Goal: Transaction & Acquisition: Book appointment/travel/reservation

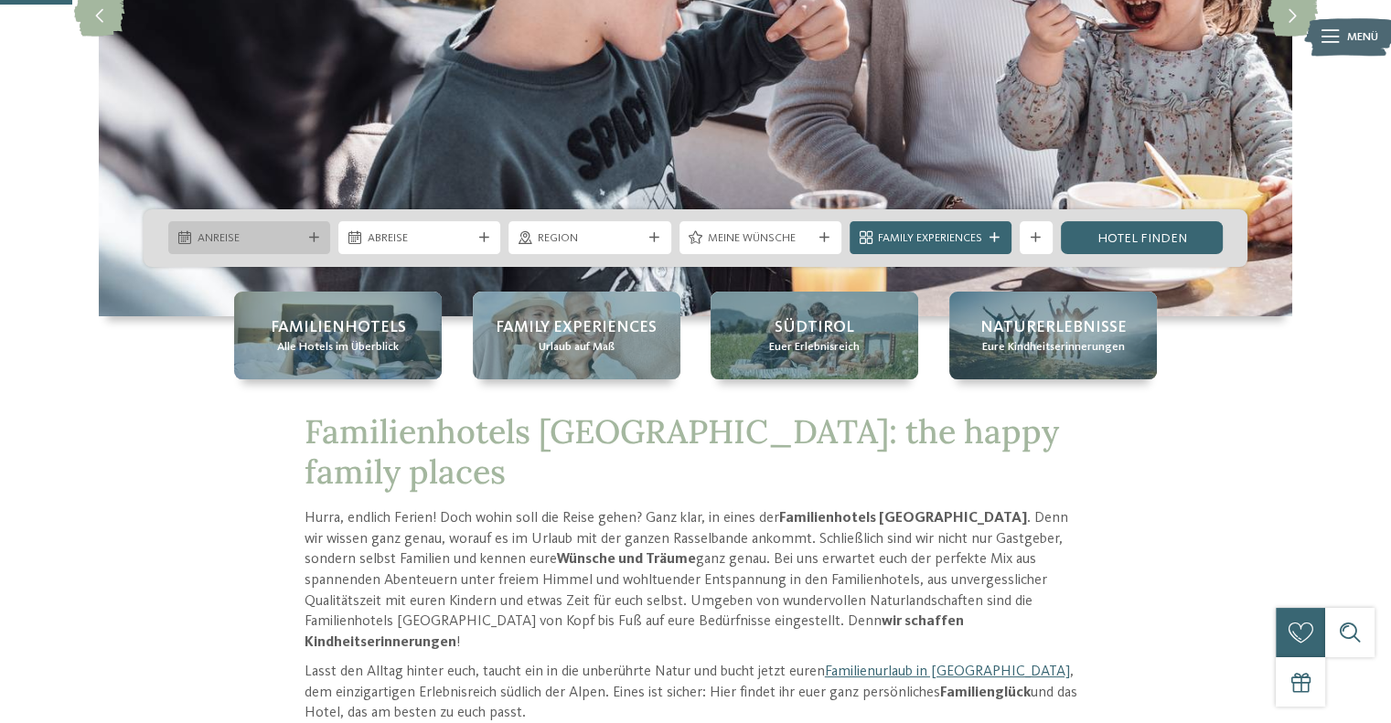
click at [309, 241] on icon at bounding box center [314, 238] width 10 height 10
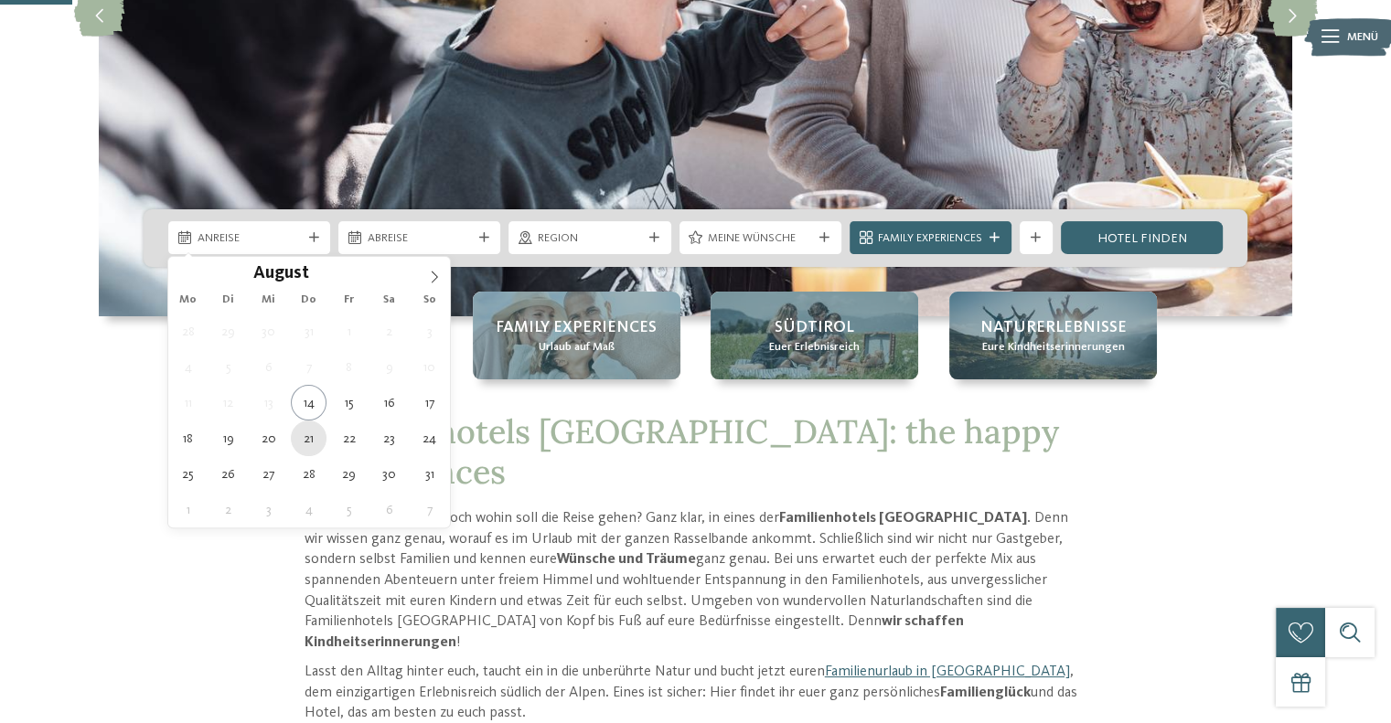
type div "21.08.2025"
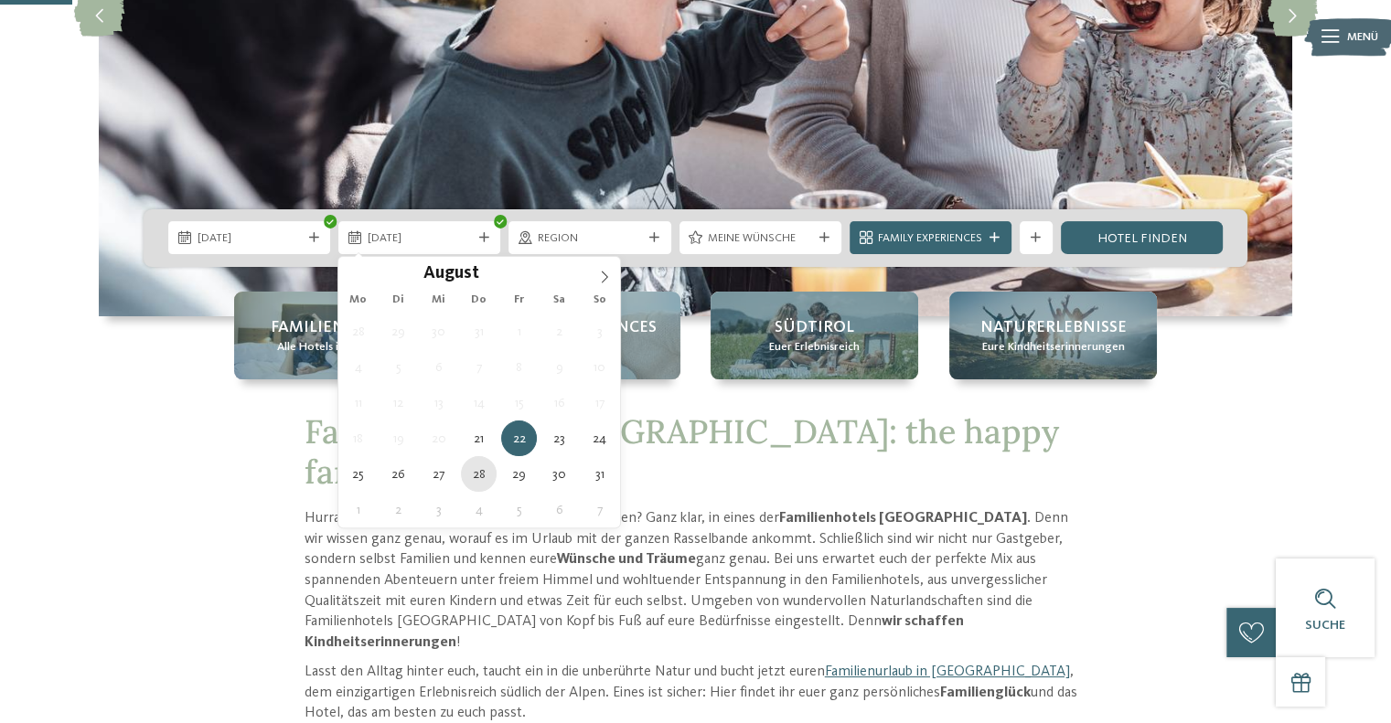
type div "28.08.2025"
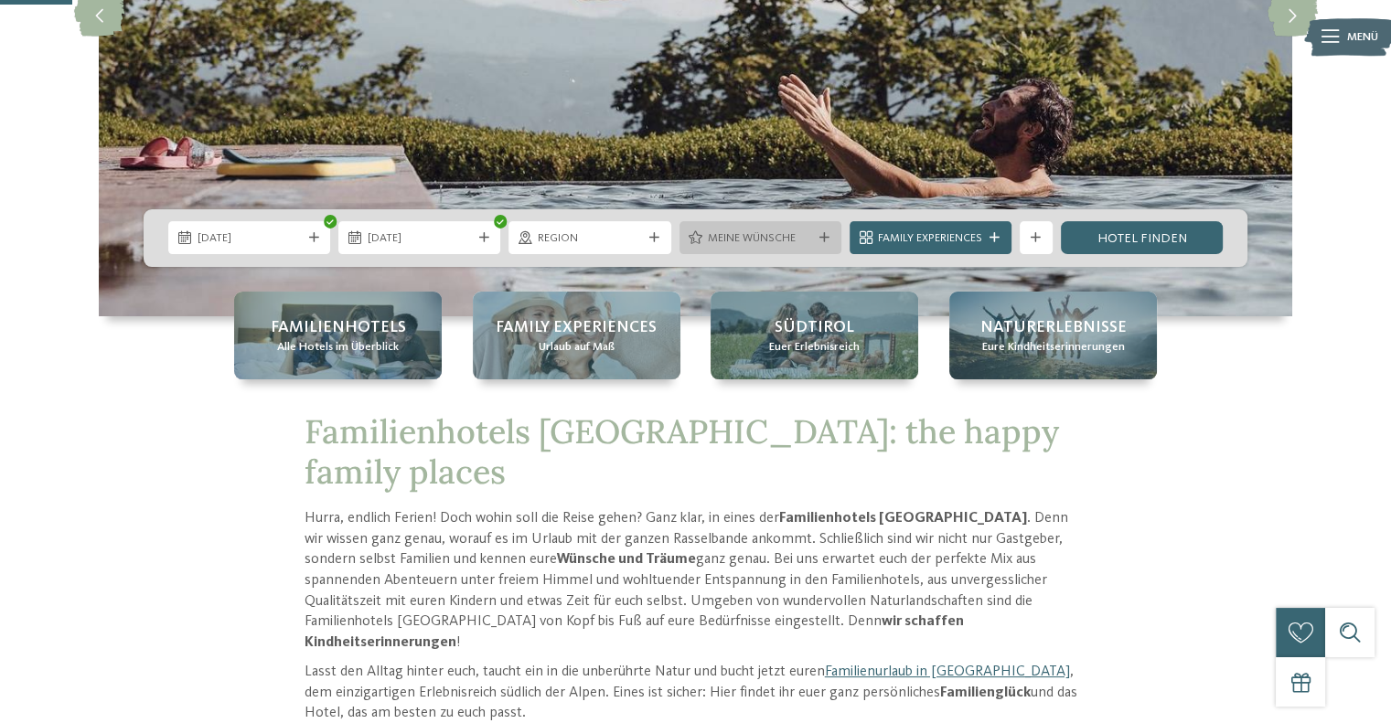
click at [823, 237] on icon at bounding box center [825, 238] width 10 height 10
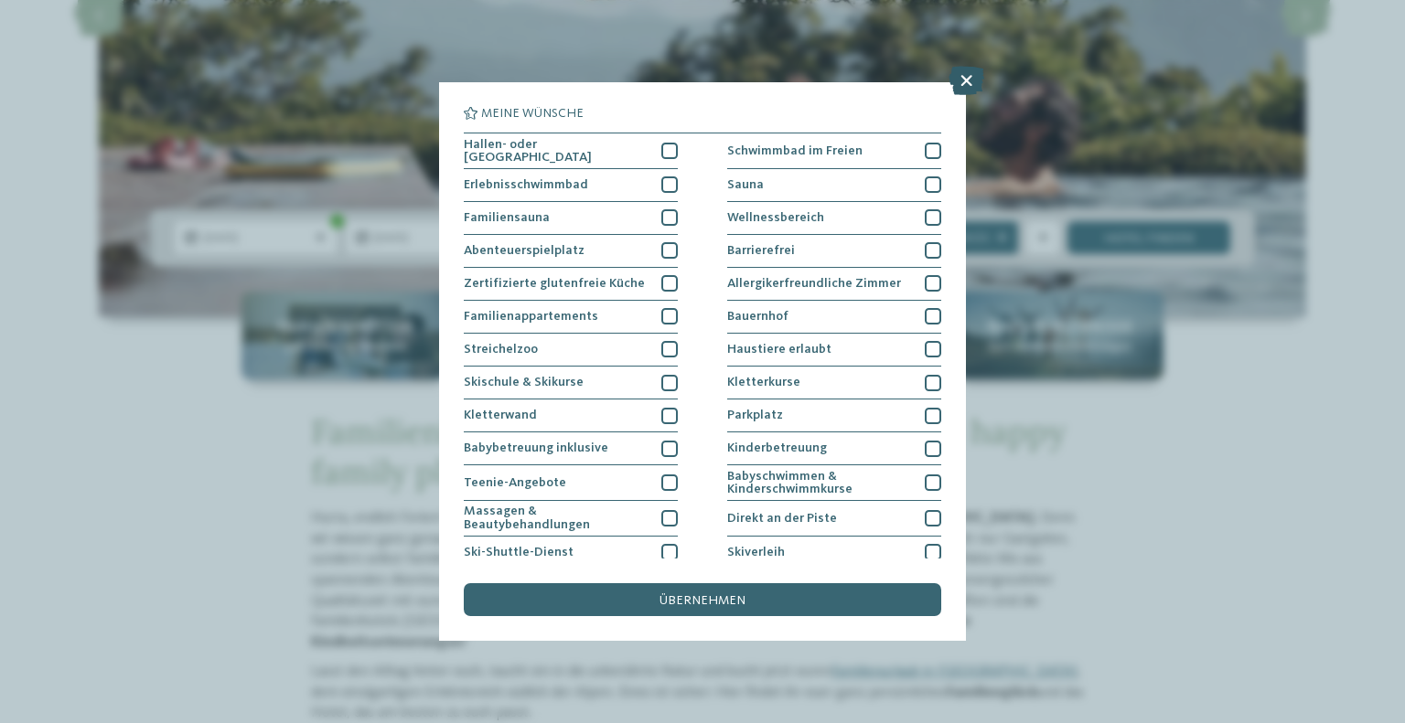
click at [960, 80] on icon at bounding box center [966, 80] width 36 height 29
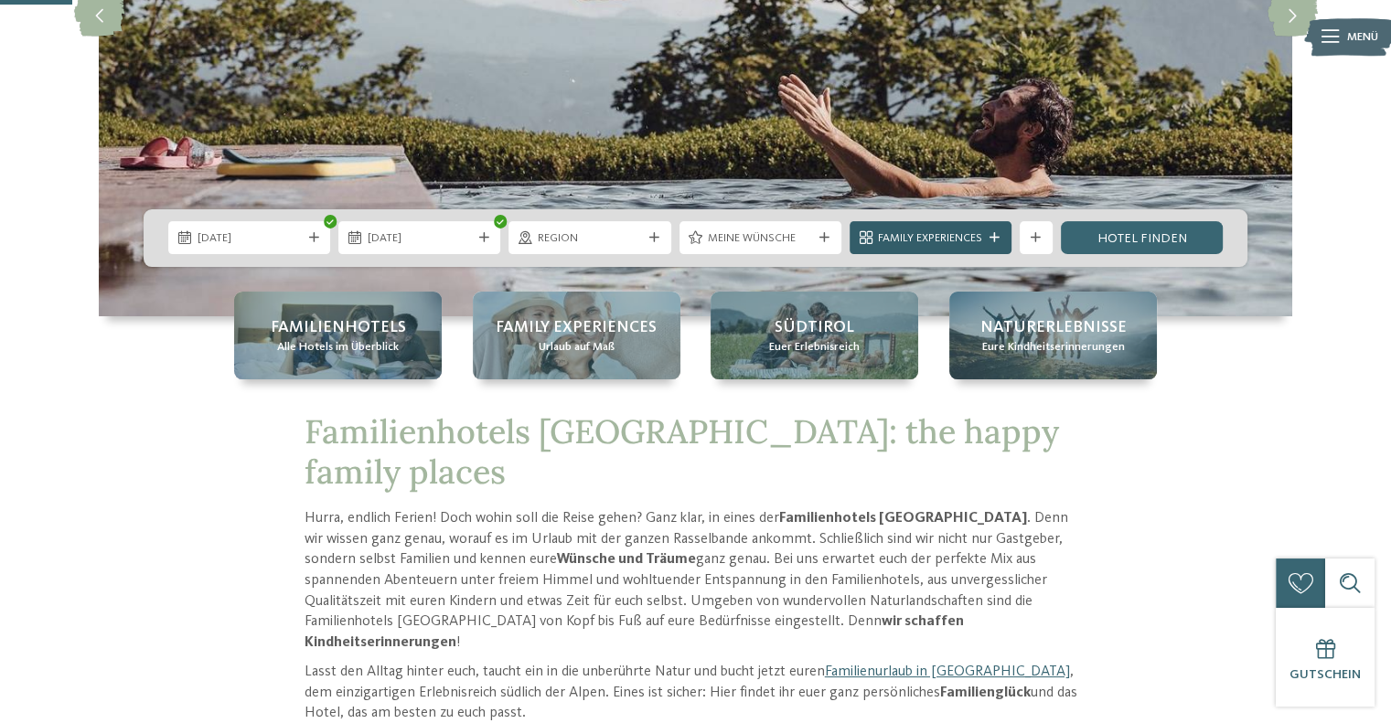
click at [983, 231] on div "Family Experiences" at bounding box center [930, 238] width 112 height 17
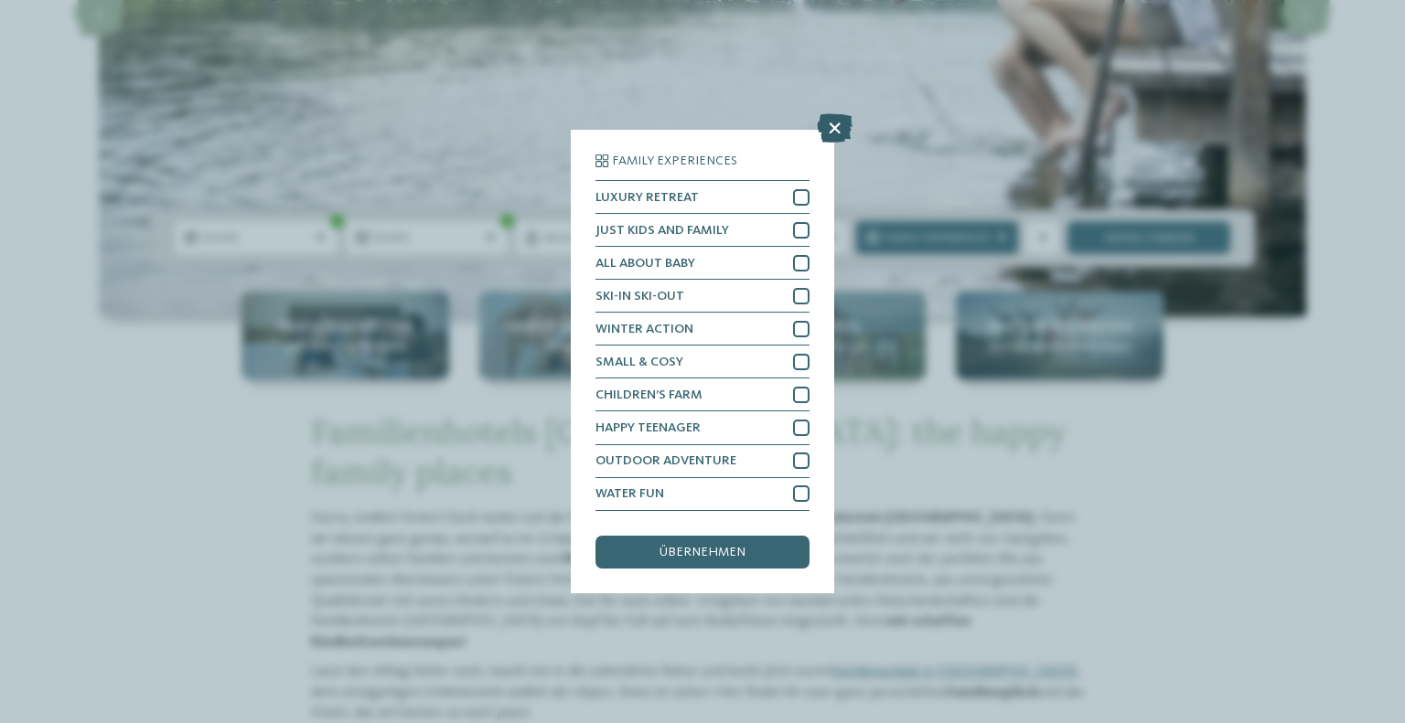
click at [828, 116] on icon at bounding box center [835, 128] width 36 height 29
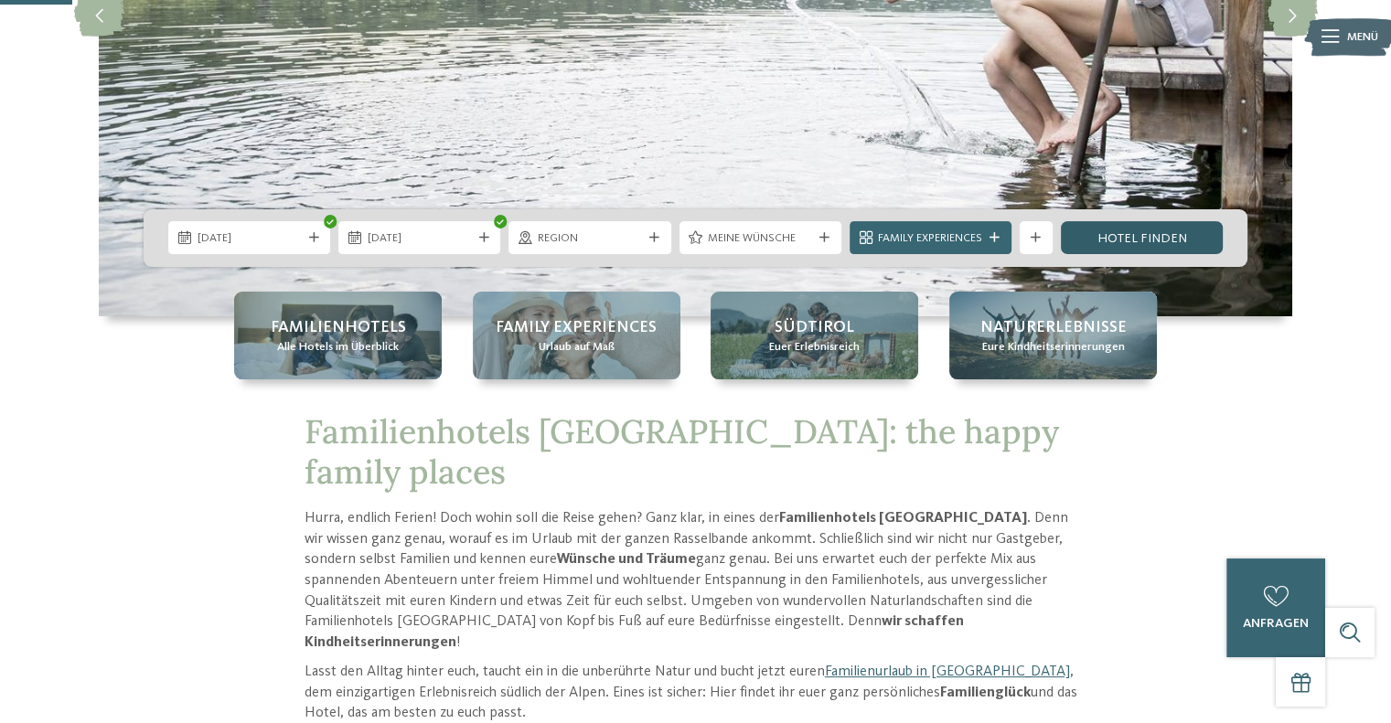
click at [1123, 237] on link "Hotel finden" at bounding box center [1142, 237] width 162 height 33
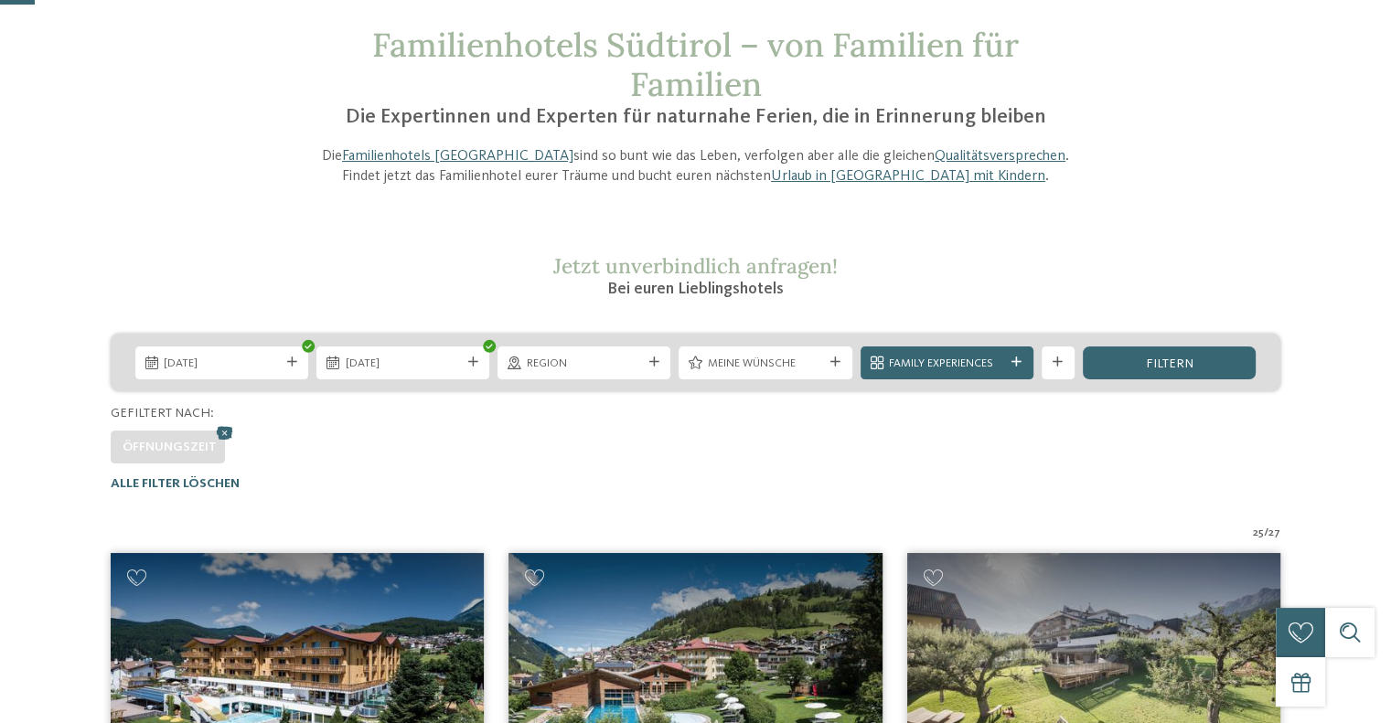
scroll to position [183, 0]
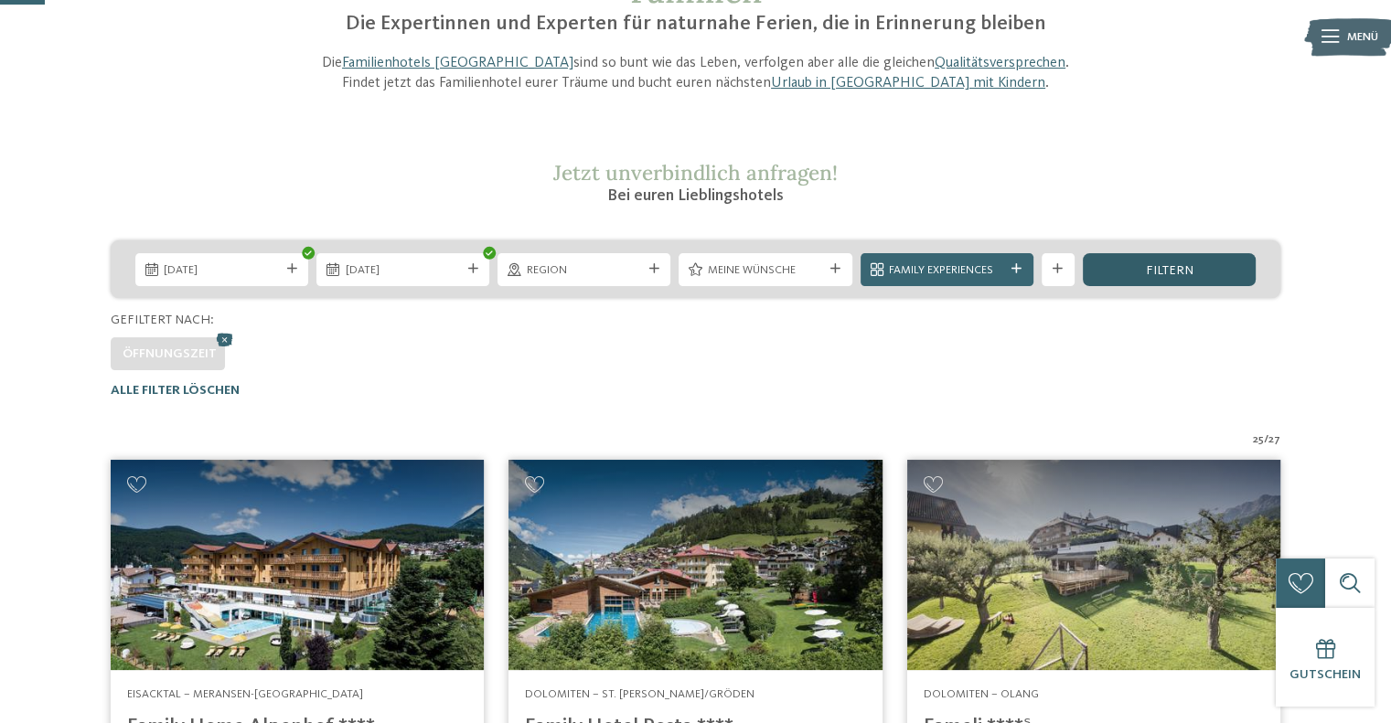
click at [1226, 273] on div "filtern" at bounding box center [1169, 269] width 173 height 33
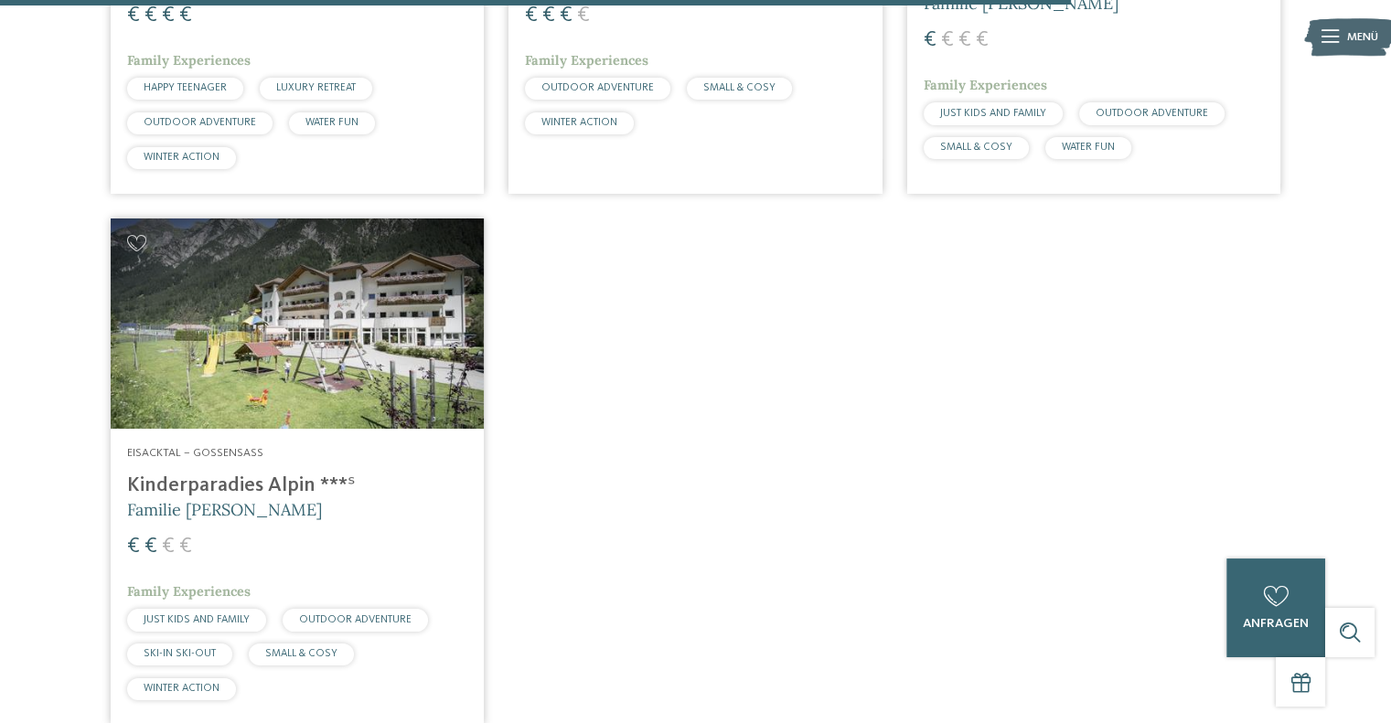
scroll to position [4280, 0]
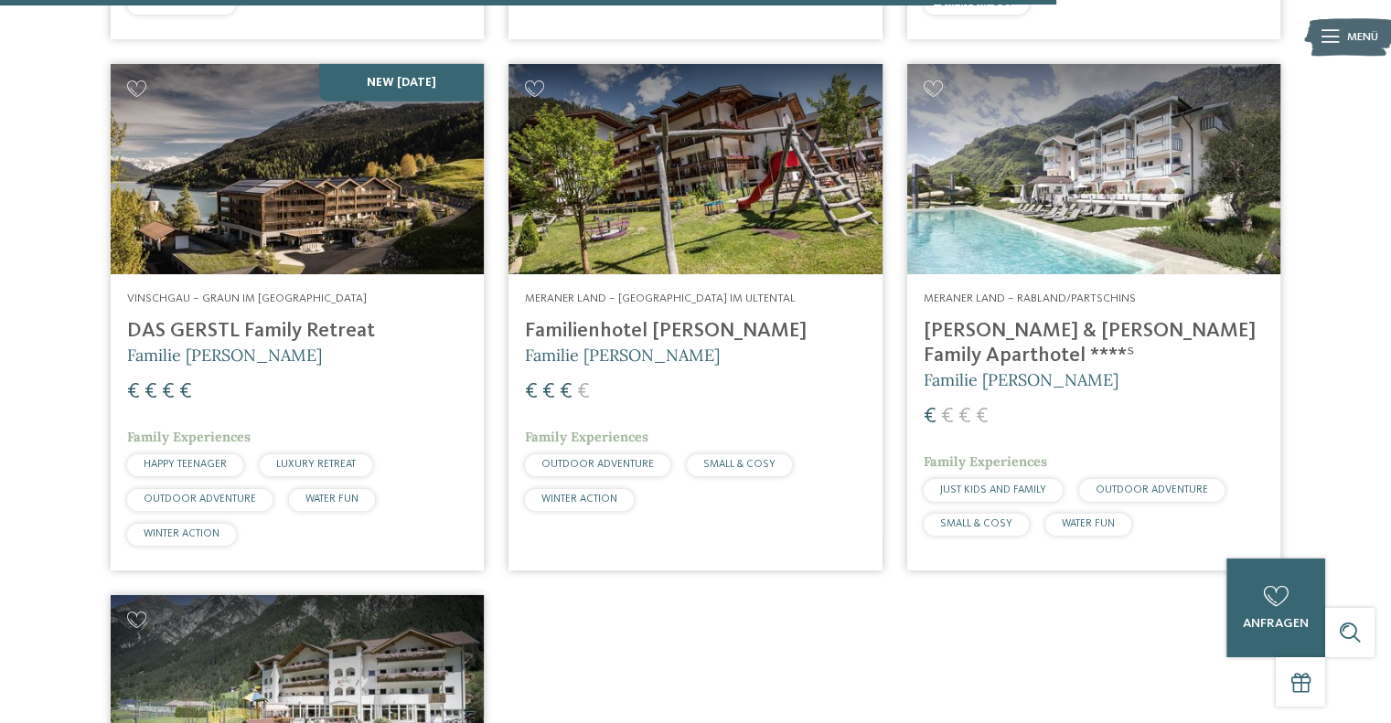
click at [1121, 217] on img at bounding box center [1093, 169] width 373 height 210
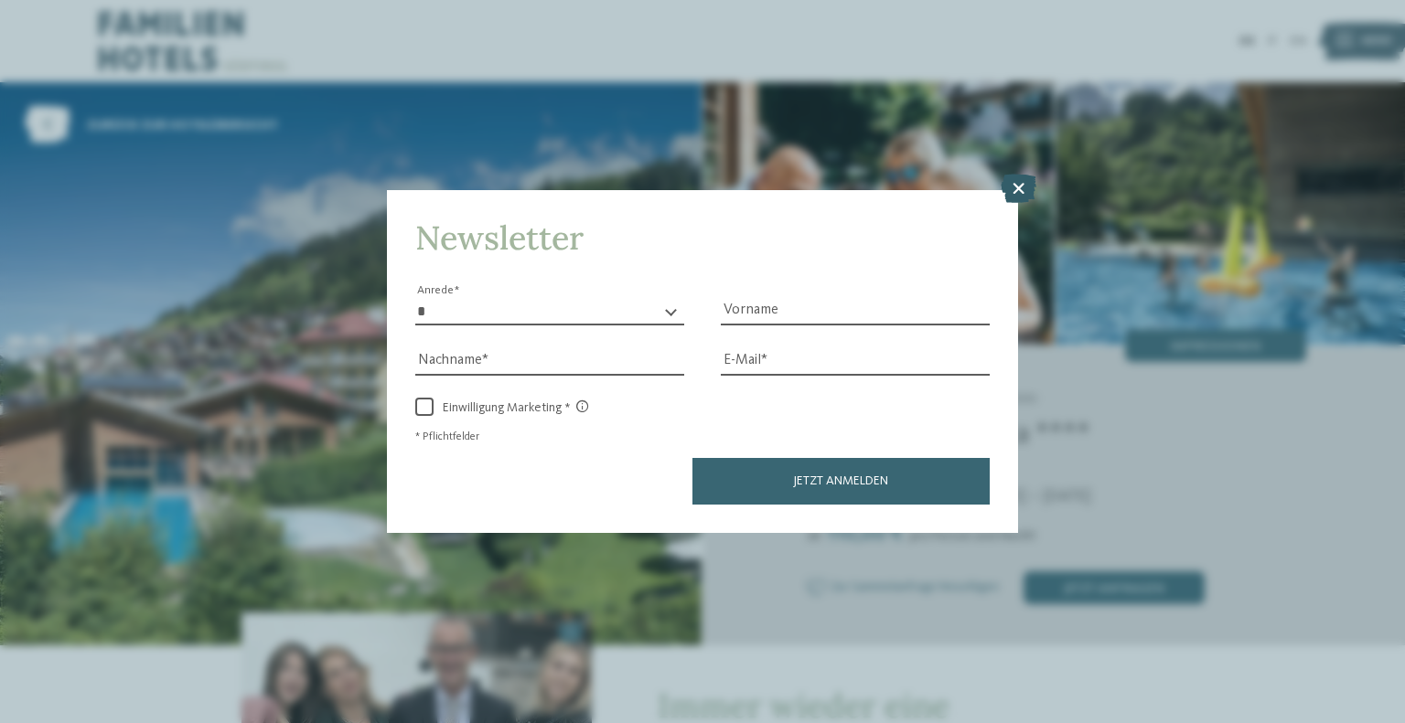
click at [1022, 193] on icon at bounding box center [1019, 188] width 36 height 29
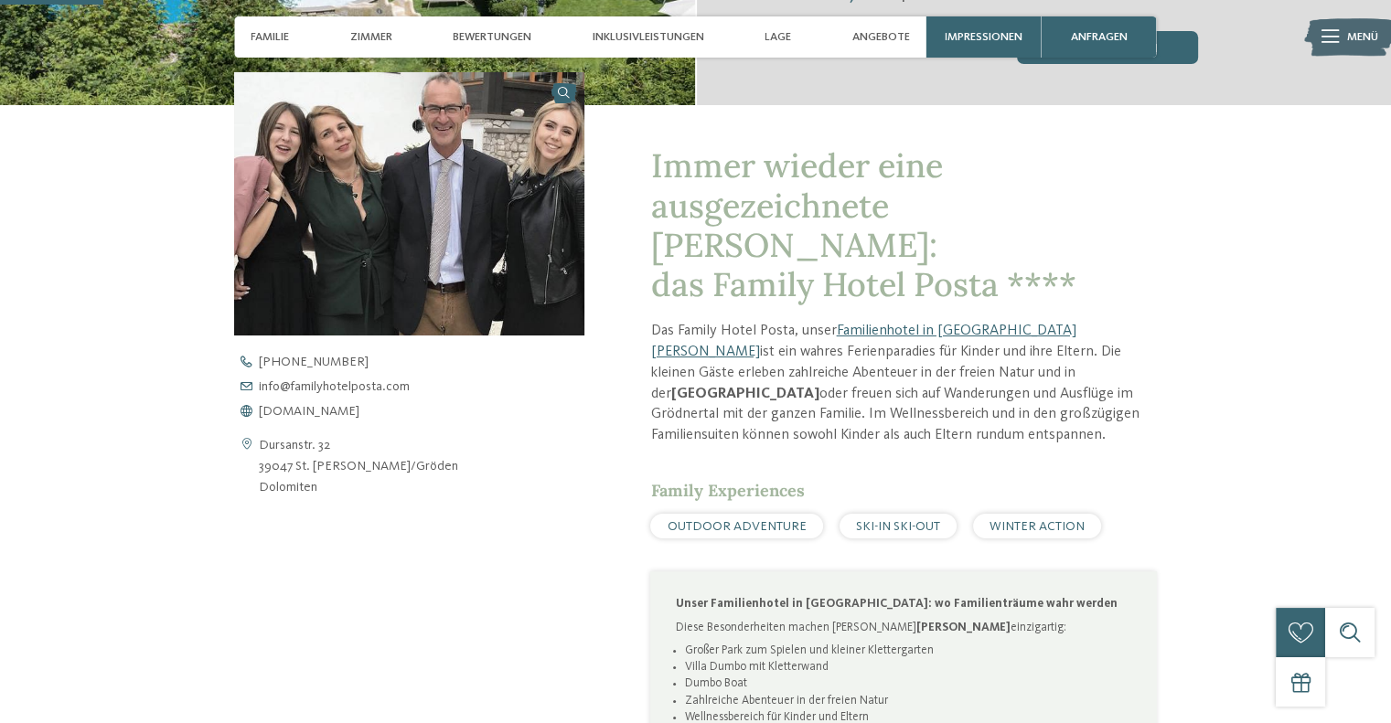
scroll to position [549, 0]
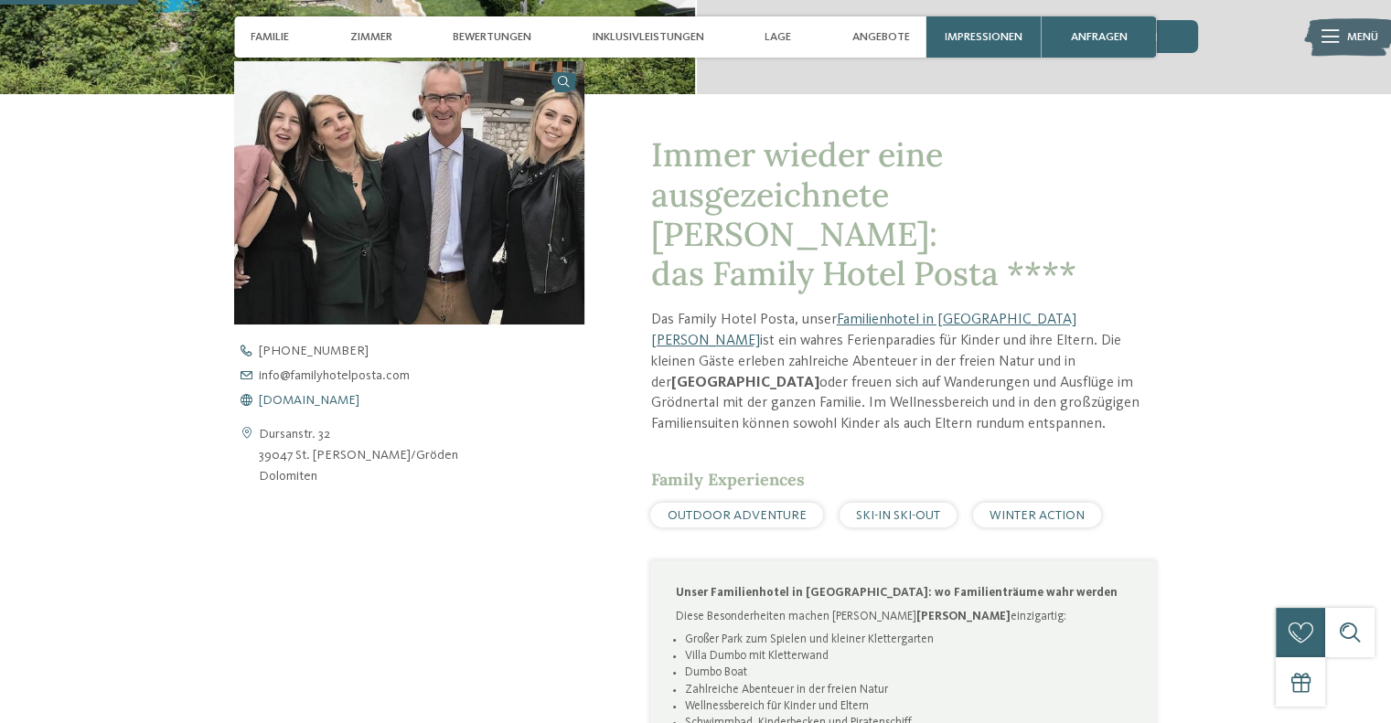
click at [321, 398] on span "www.familyhotelposta.com" at bounding box center [309, 400] width 101 height 13
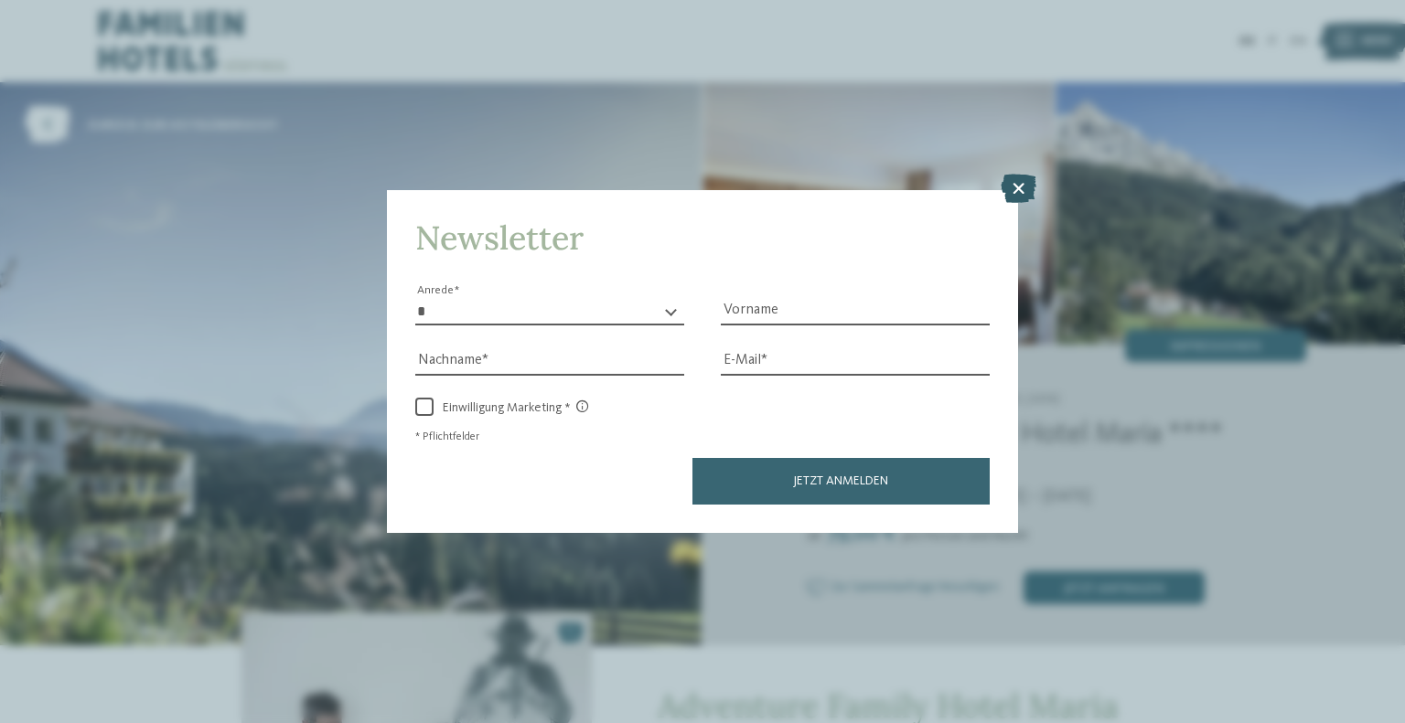
click at [1015, 186] on icon at bounding box center [1019, 188] width 36 height 29
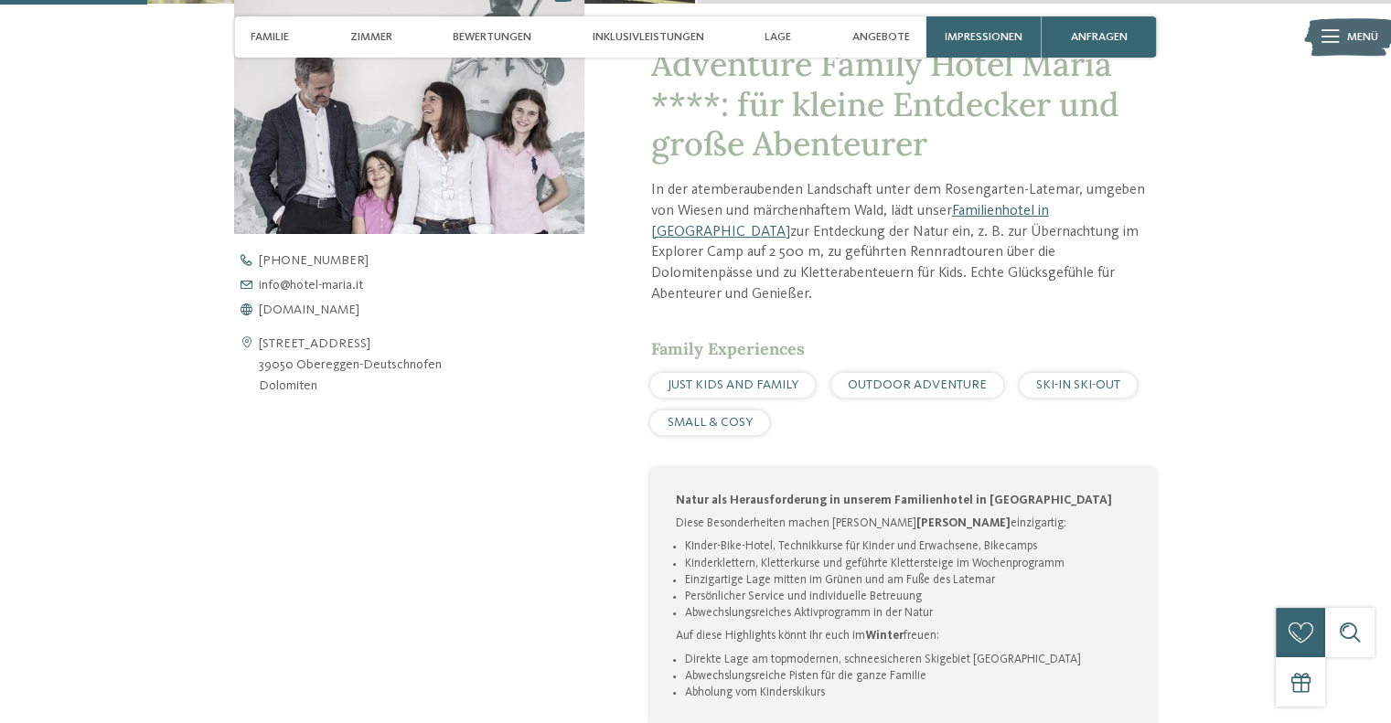
scroll to position [640, 0]
click at [301, 303] on span "www.hotel-maria.it" at bounding box center [309, 309] width 101 height 13
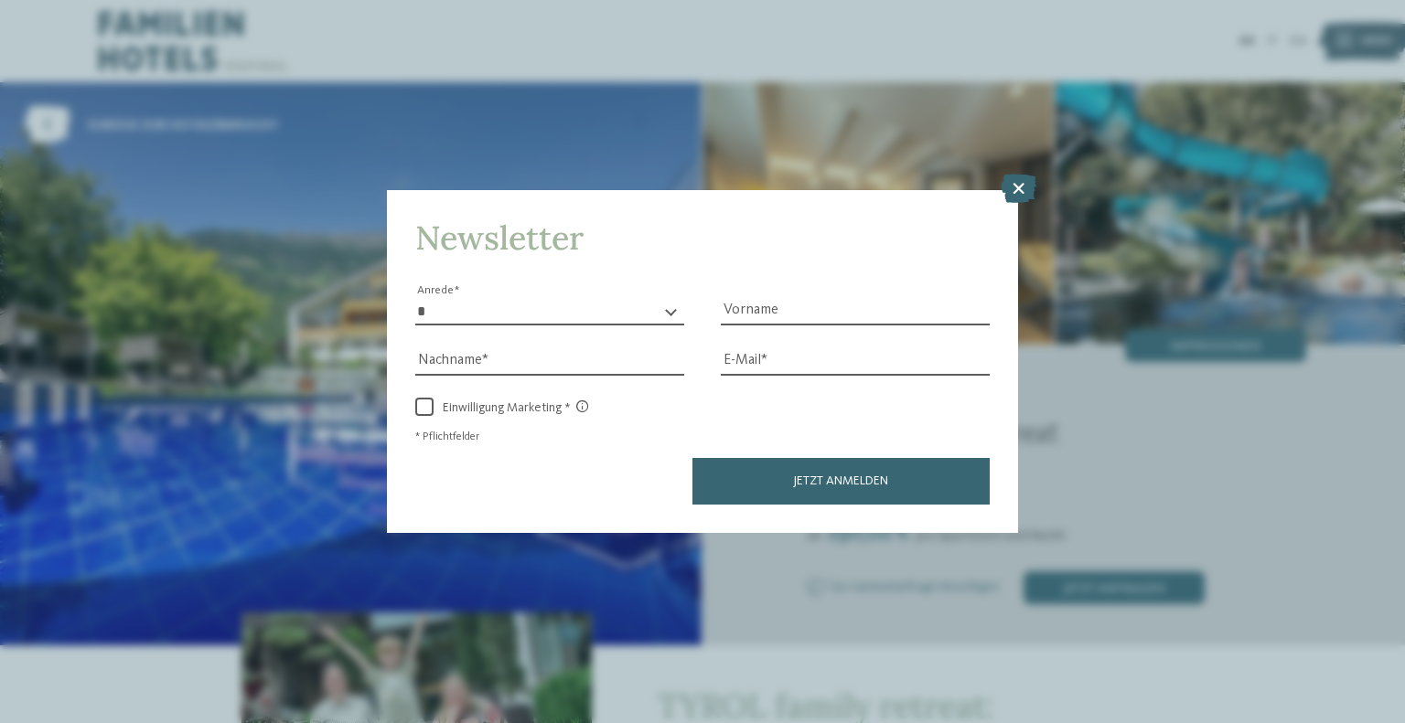
drag, startPoint x: 1017, startPoint y: 191, endPoint x: 970, endPoint y: 45, distance: 153.6
click at [1012, 184] on icon at bounding box center [1019, 188] width 36 height 29
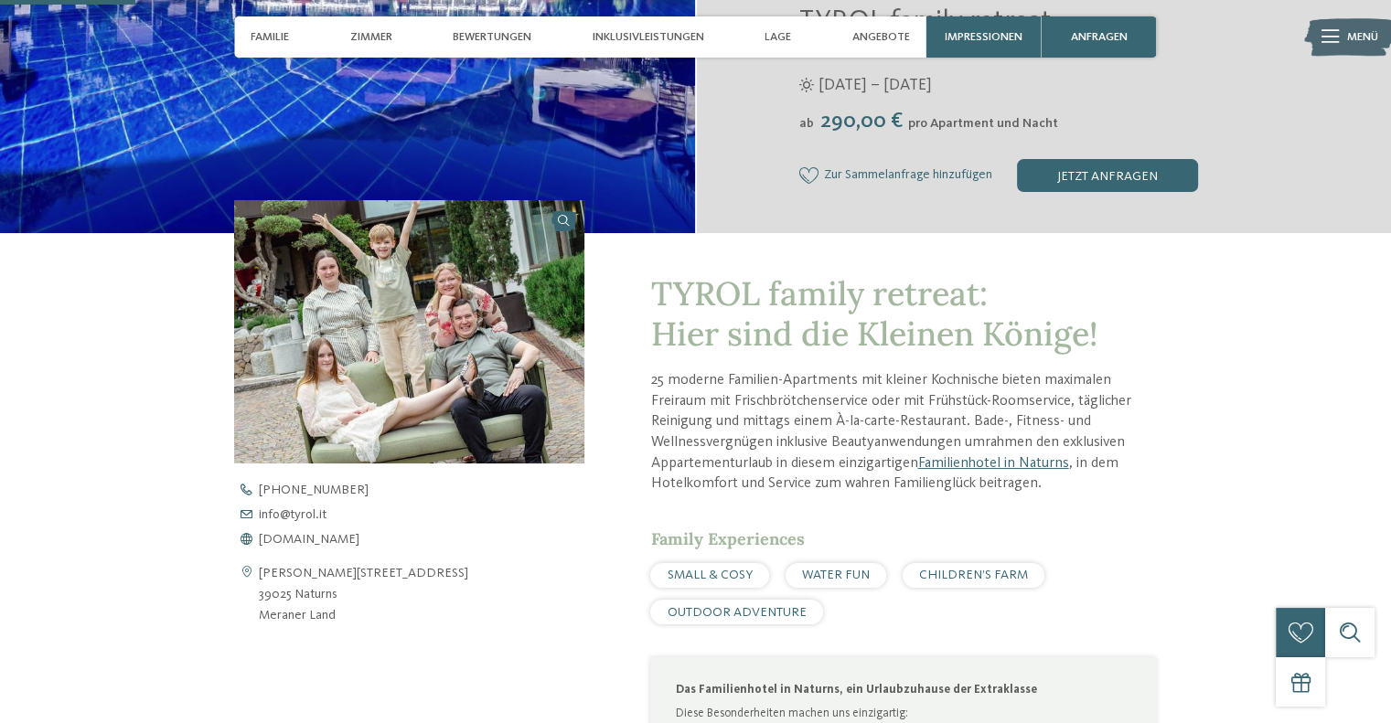
scroll to position [549, 0]
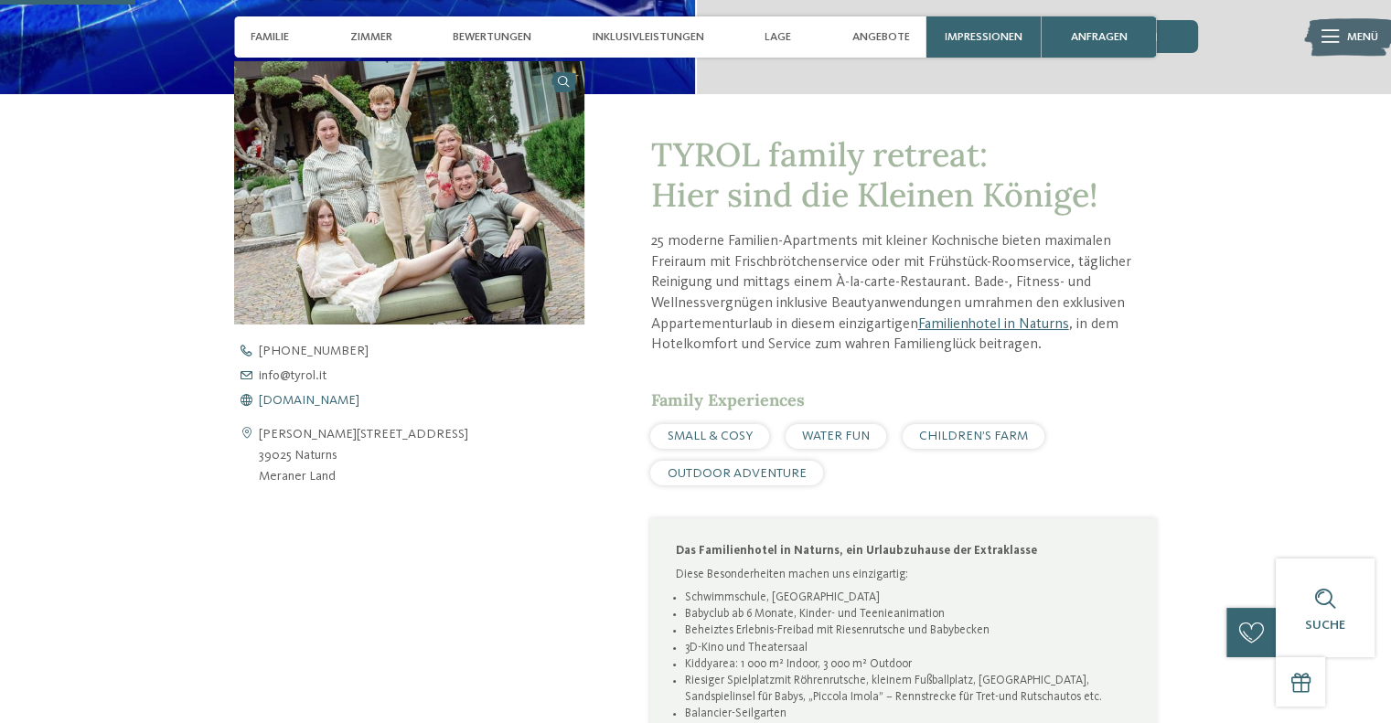
click at [279, 402] on span "www.tyrol.it" at bounding box center [309, 400] width 101 height 13
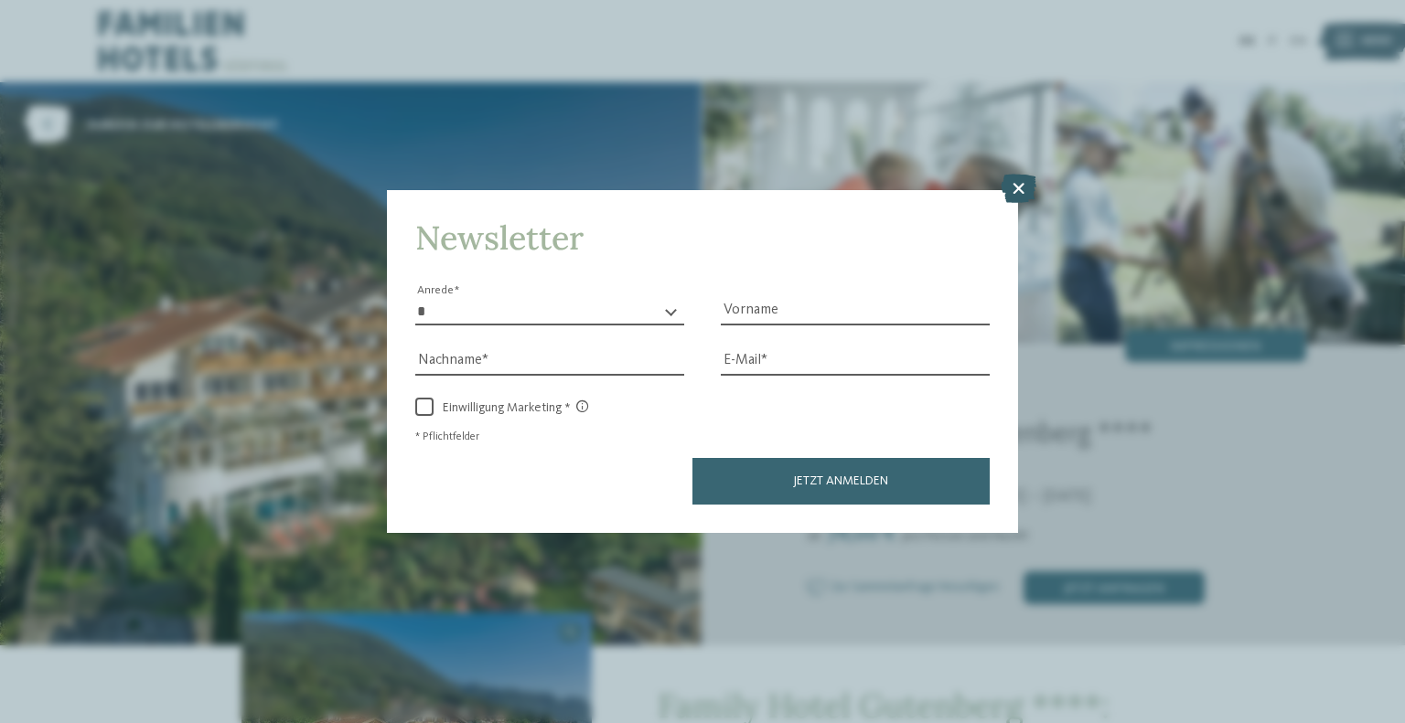
click at [1021, 191] on icon at bounding box center [1019, 188] width 36 height 29
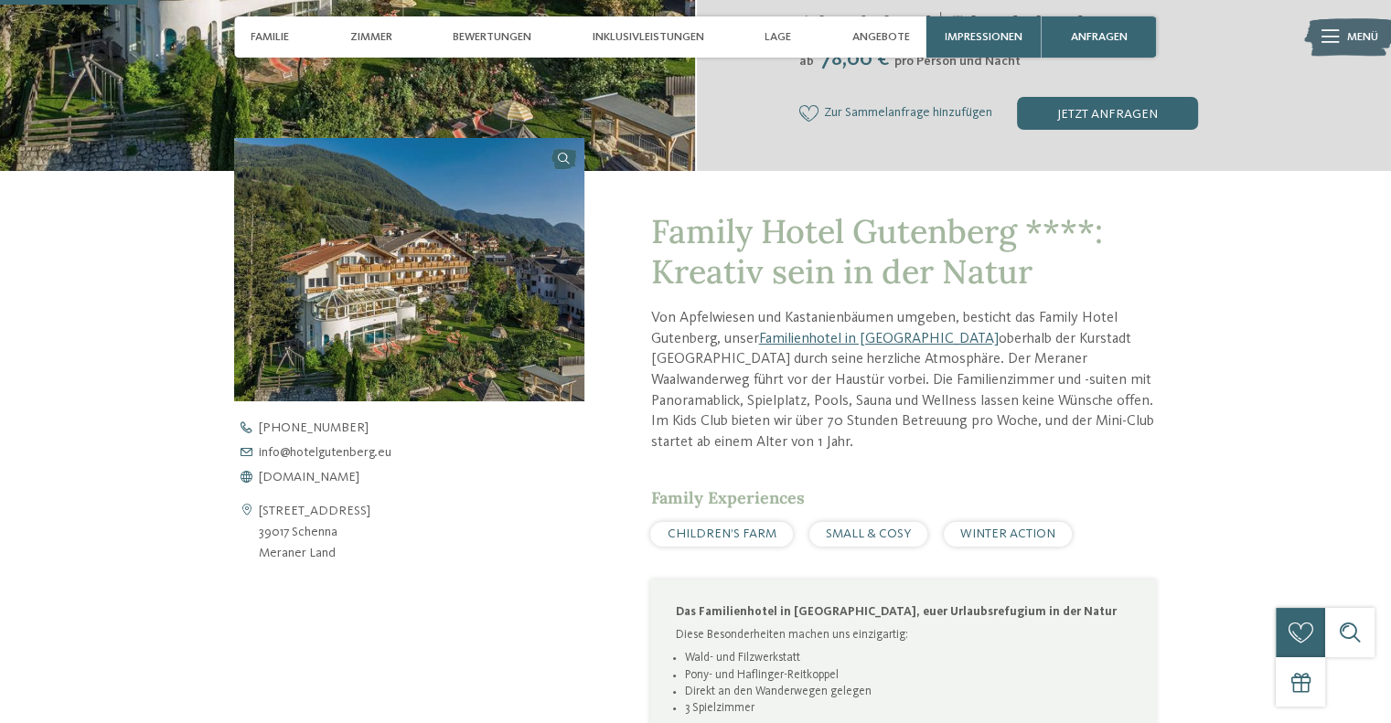
scroll to position [549, 0]
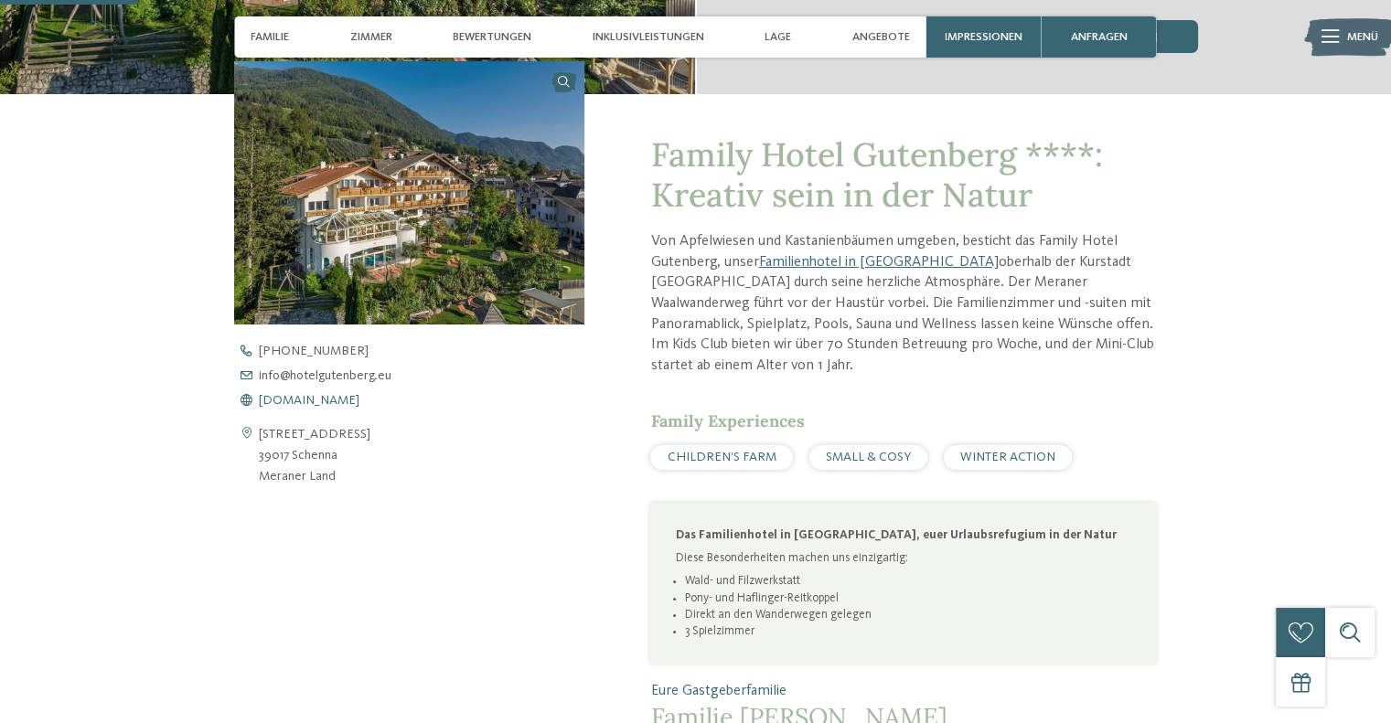
click at [334, 398] on span "www.hotelgutenberg.eu" at bounding box center [309, 400] width 101 height 13
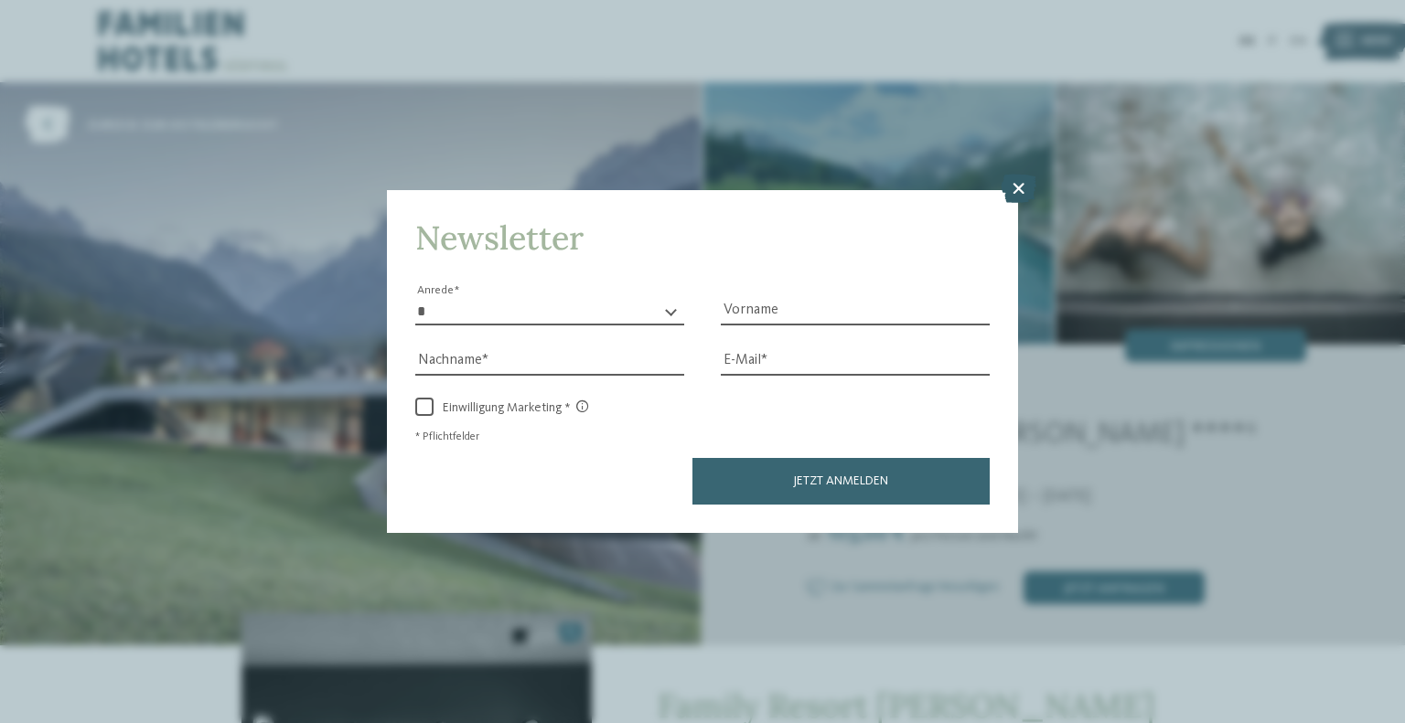
click at [1024, 187] on icon at bounding box center [1019, 188] width 36 height 29
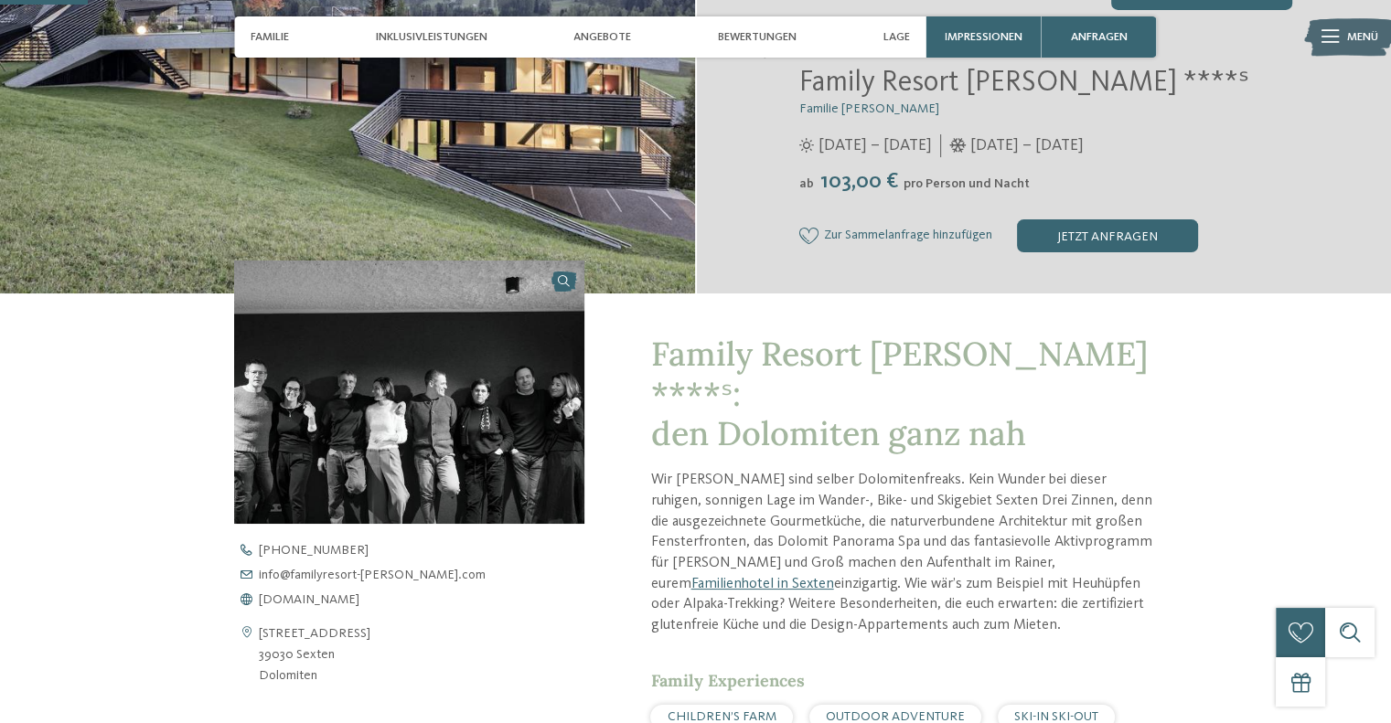
scroll to position [732, 0]
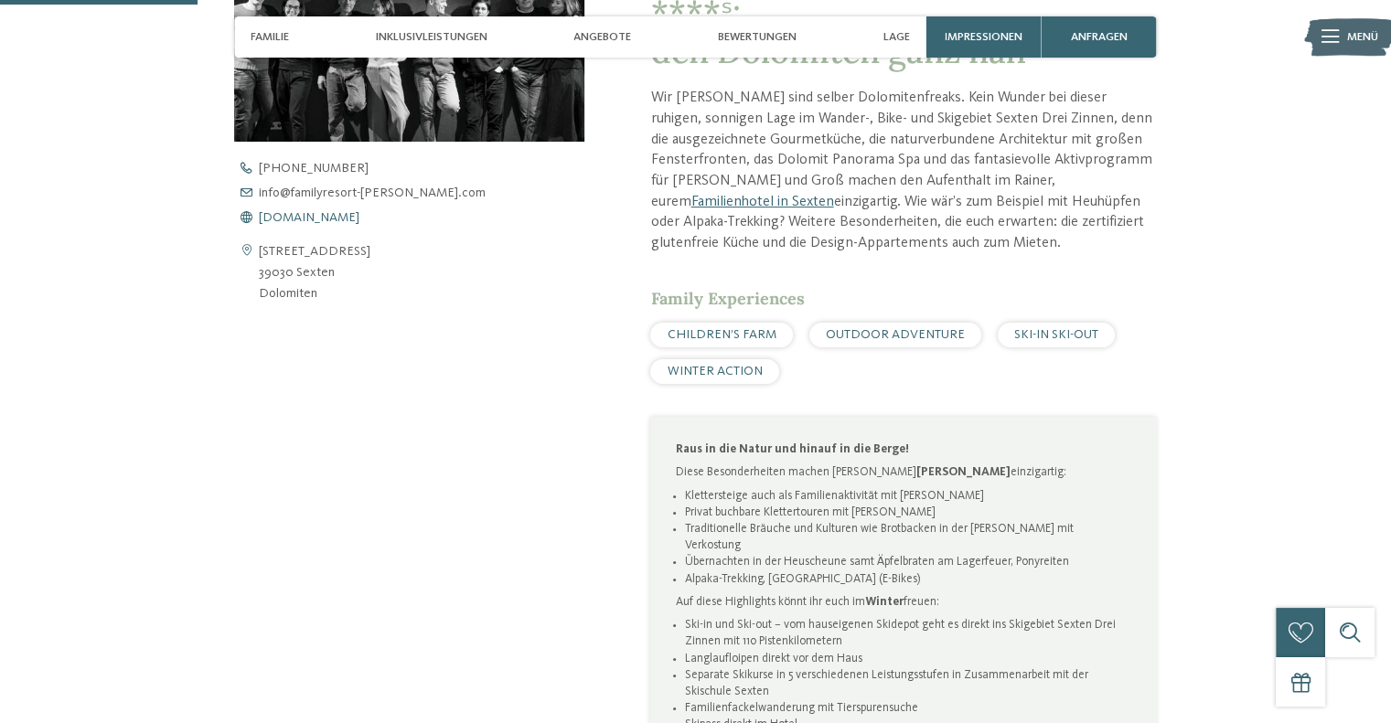
click at [348, 219] on span "www.familyresort-rainer.com" at bounding box center [309, 217] width 101 height 13
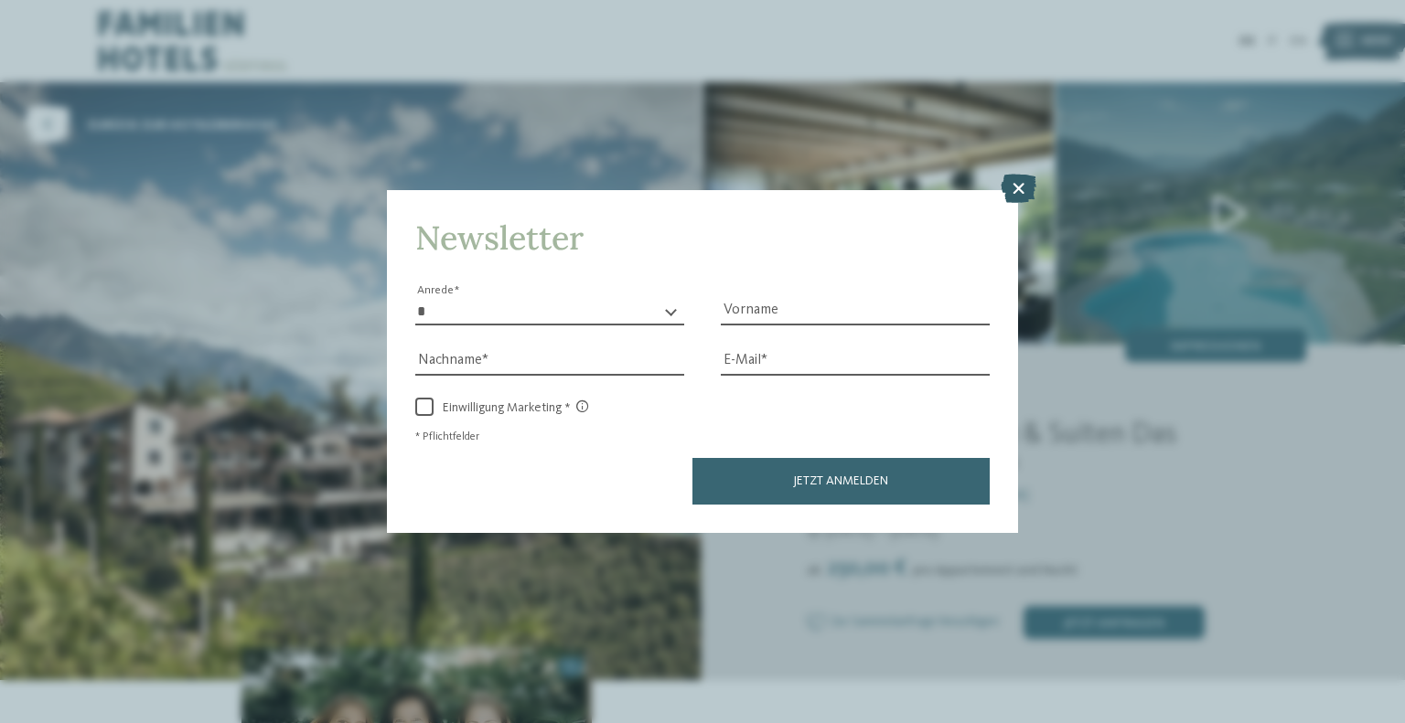
click at [1021, 186] on icon at bounding box center [1019, 188] width 36 height 29
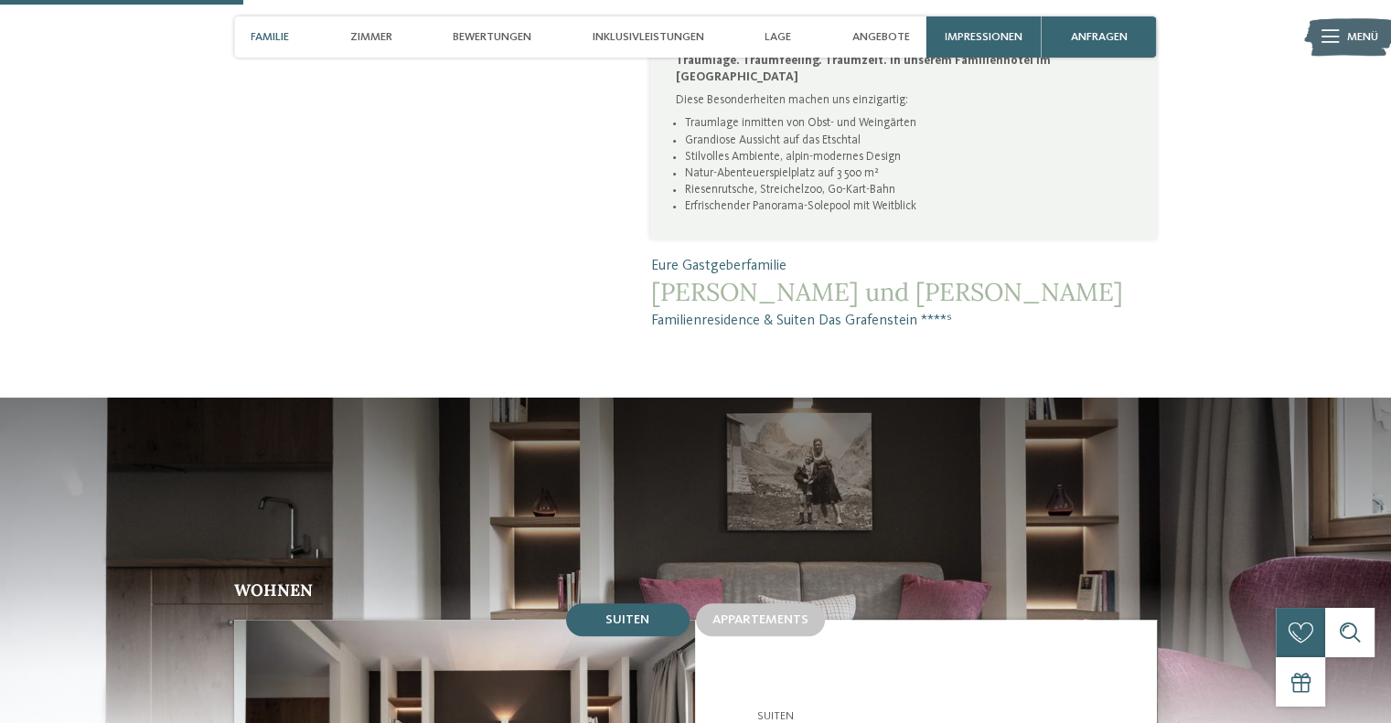
scroll to position [823, 0]
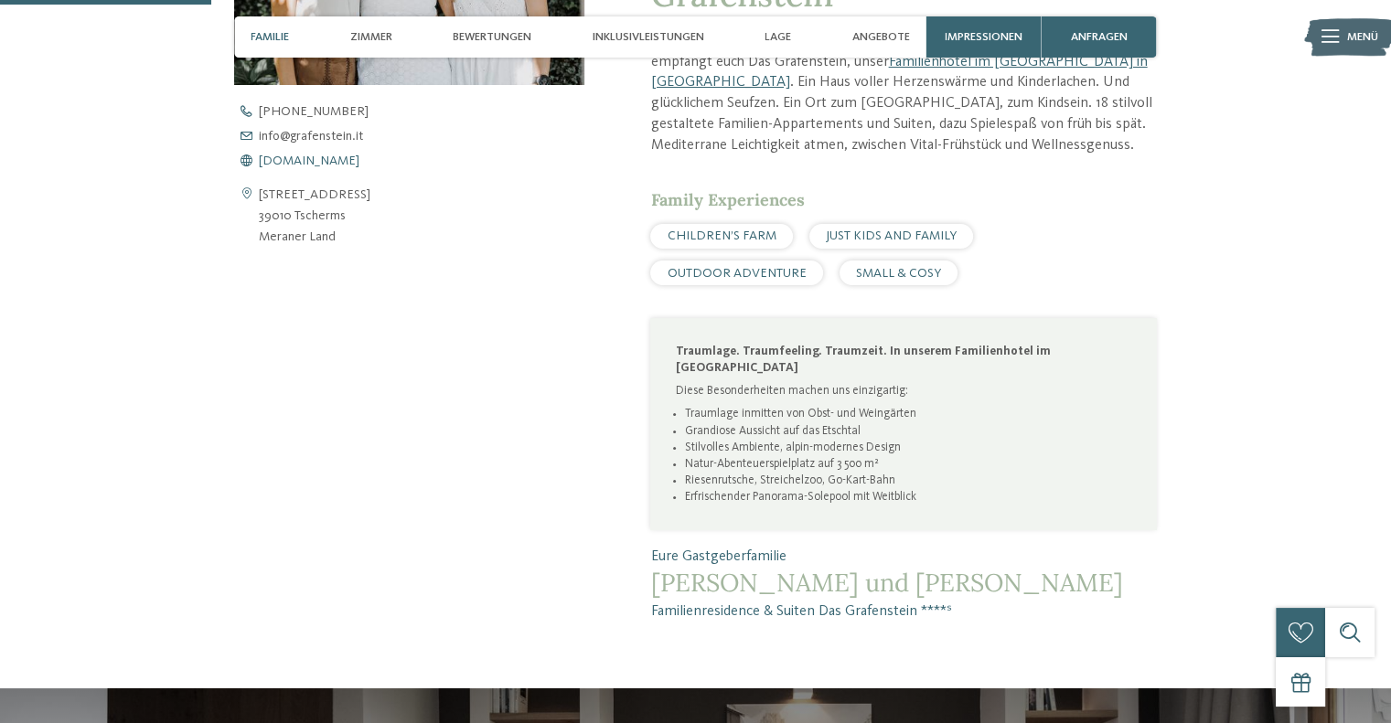
click at [326, 158] on span "www.grafenstein.it" at bounding box center [309, 161] width 101 height 13
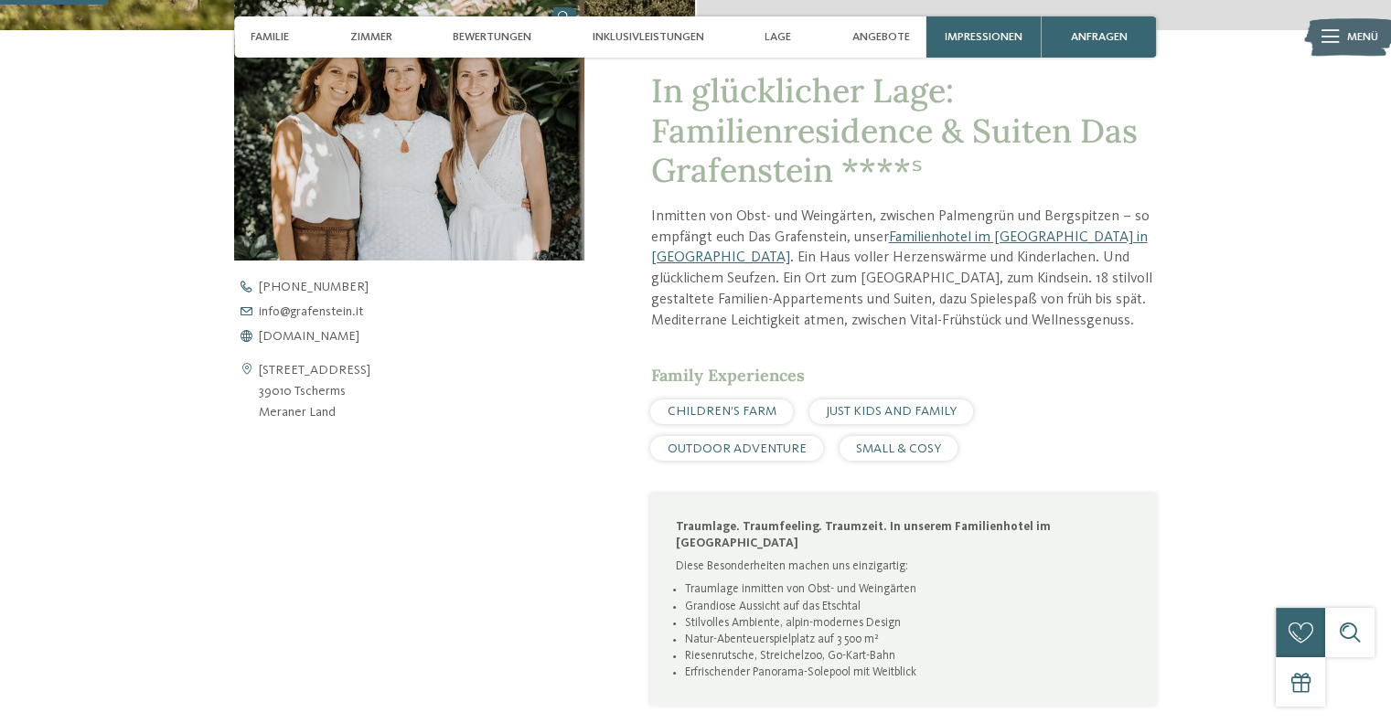
scroll to position [366, 0]
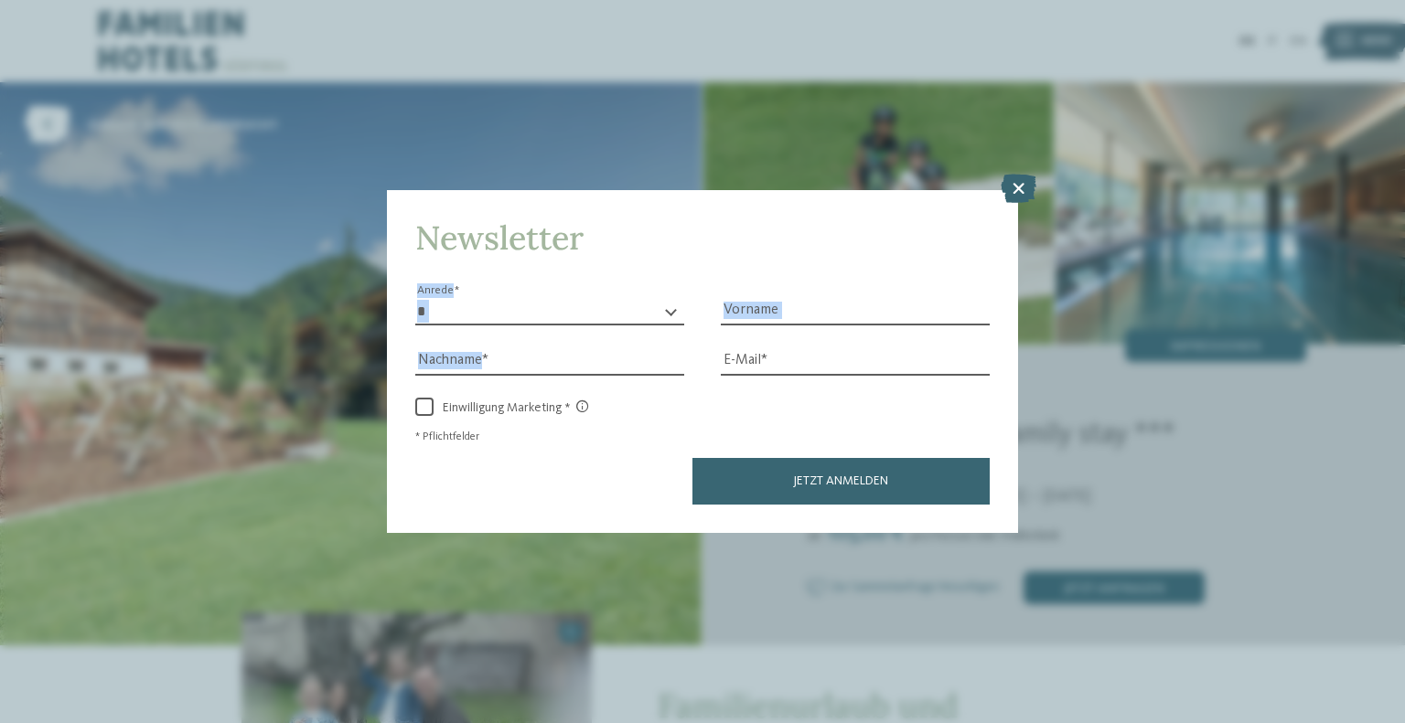
click at [1024, 371] on div "Newsletter * **** **** ******* ****** Anrede Vorname Nachname Link" at bounding box center [702, 361] width 1405 height 723
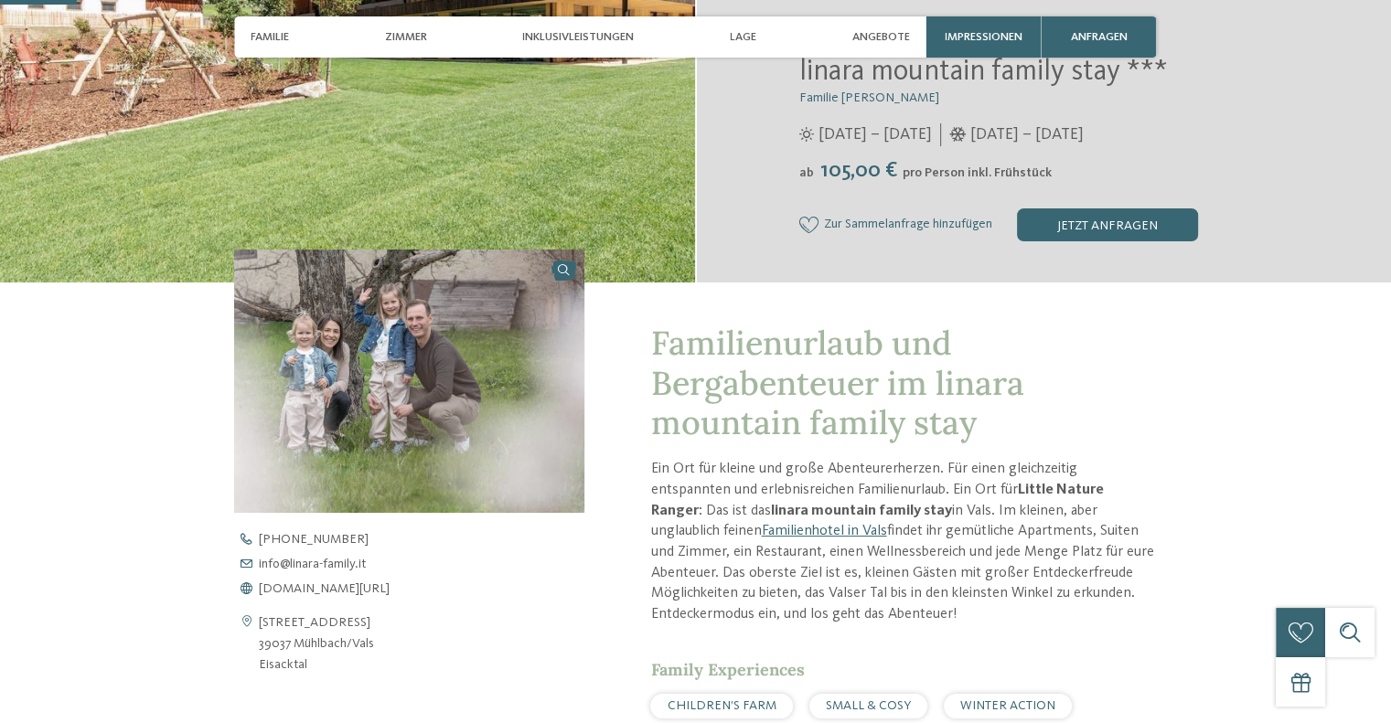
scroll to position [366, 0]
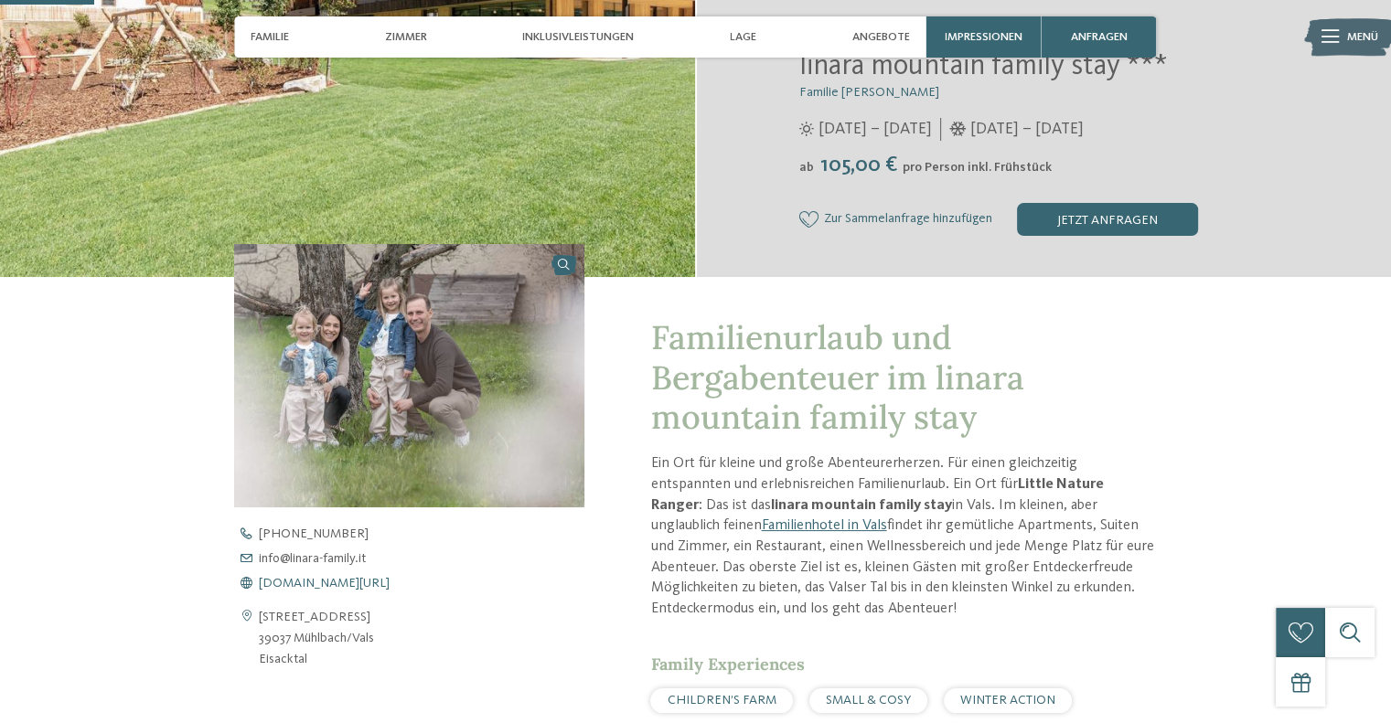
click at [317, 578] on span "[DOMAIN_NAME][URL]" at bounding box center [324, 583] width 131 height 13
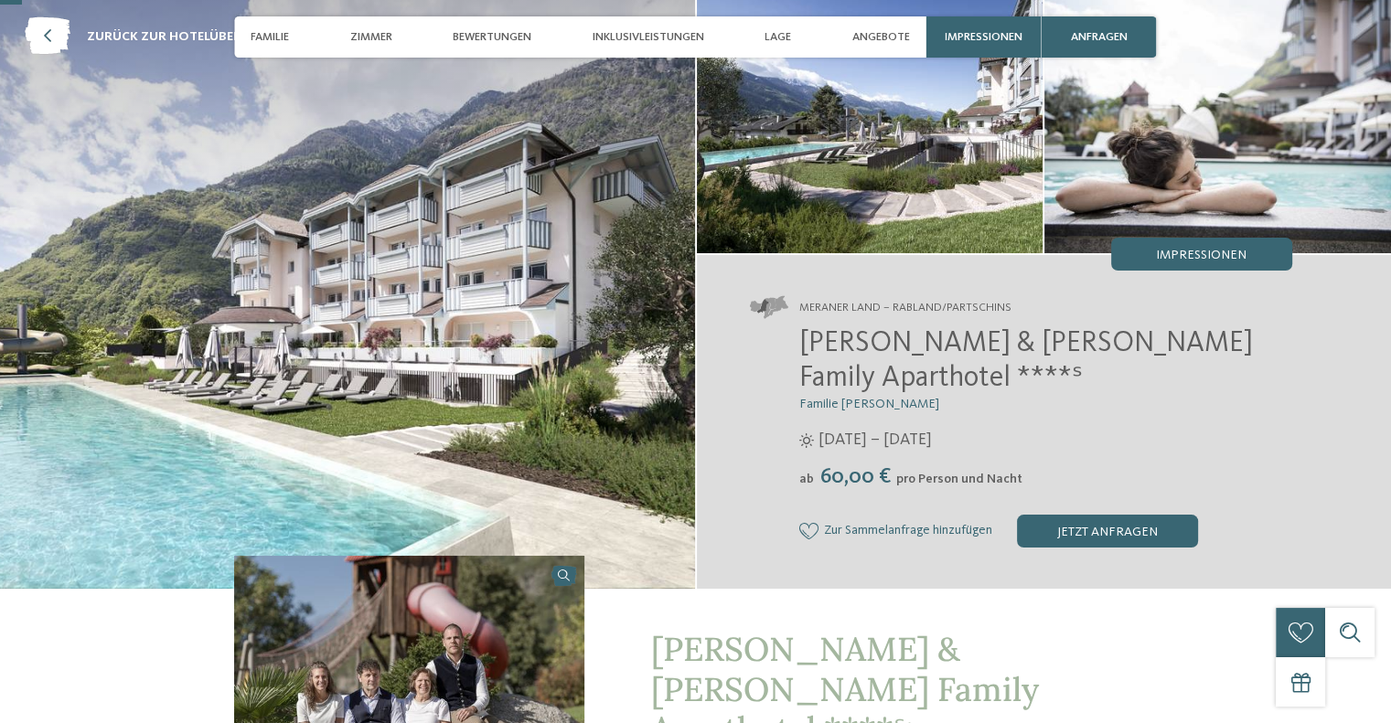
scroll to position [91, 0]
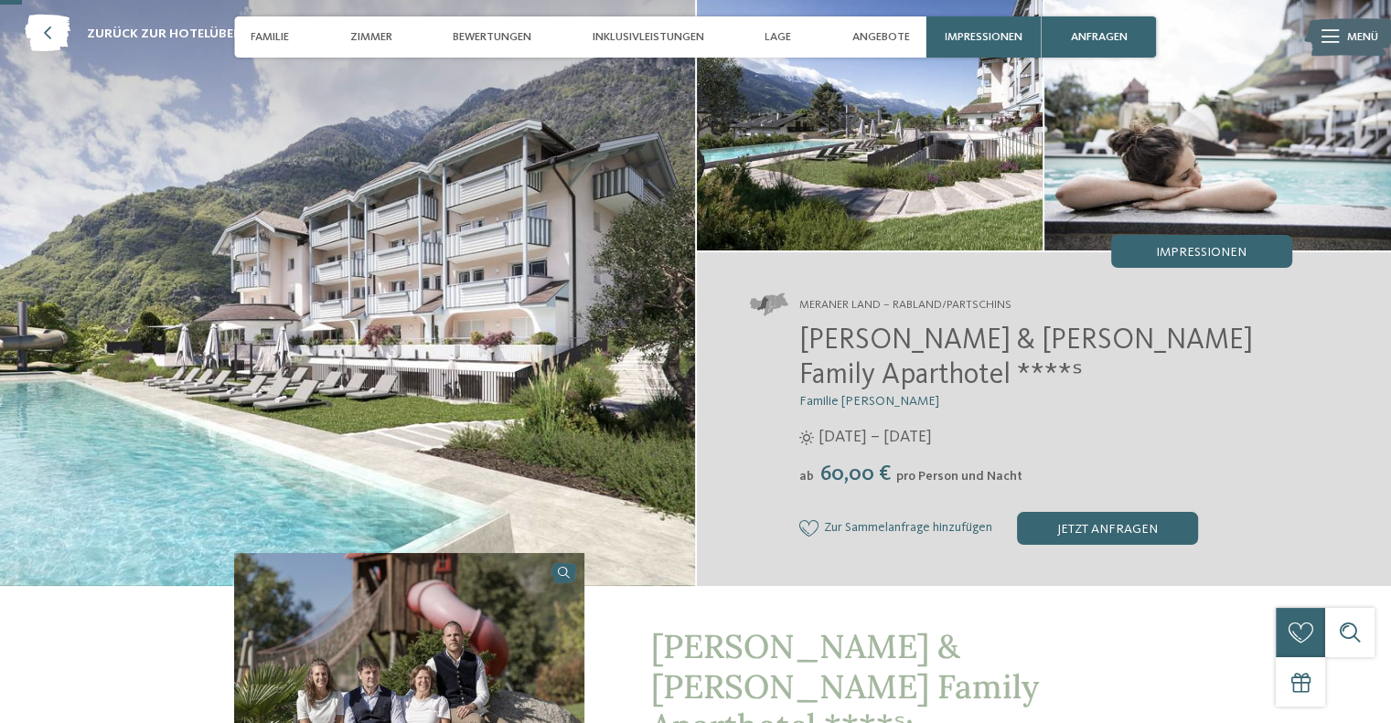
drag, startPoint x: 829, startPoint y: 391, endPoint x: 988, endPoint y: 387, distance: 159.2
click at [988, 387] on div "[PERSON_NAME] & [PERSON_NAME] Family Aparthotel ****ˢ Familie [PERSON_NAME] [DA…" at bounding box center [1021, 435] width 542 height 220
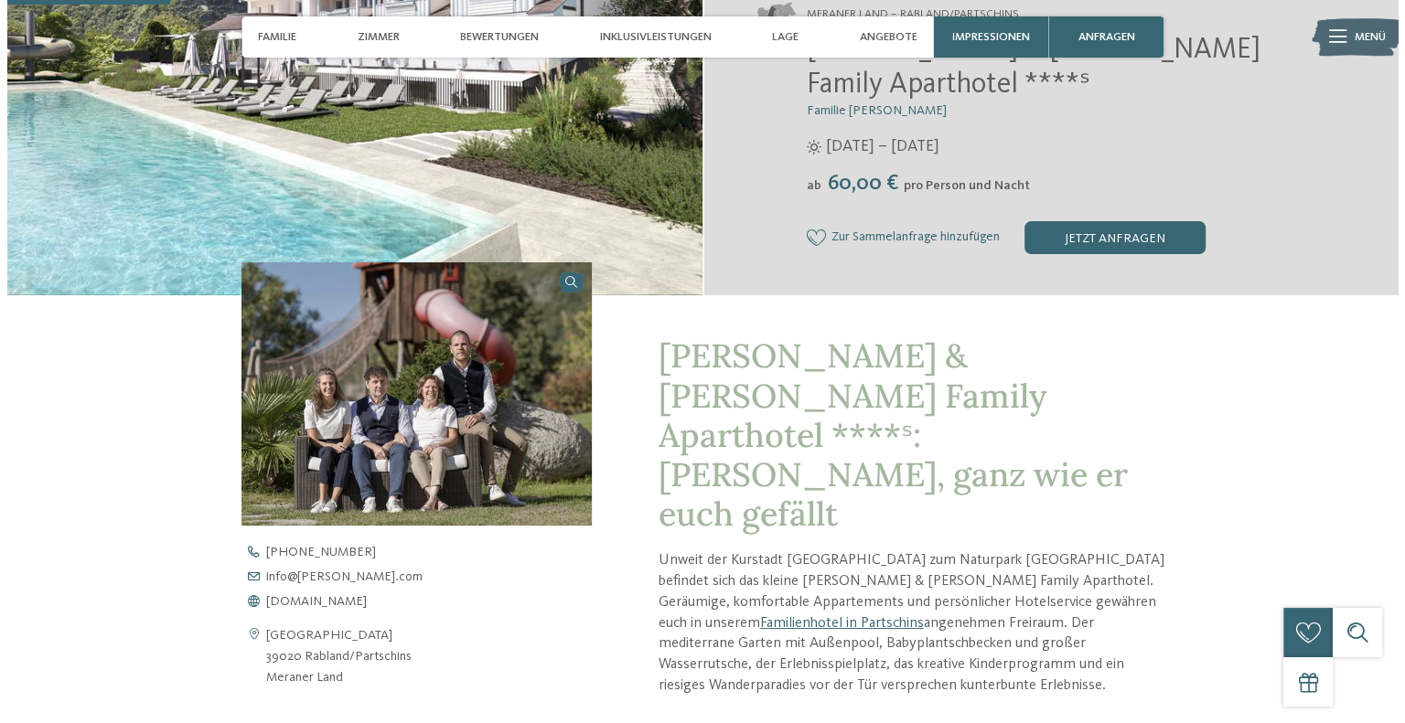
scroll to position [732, 0]
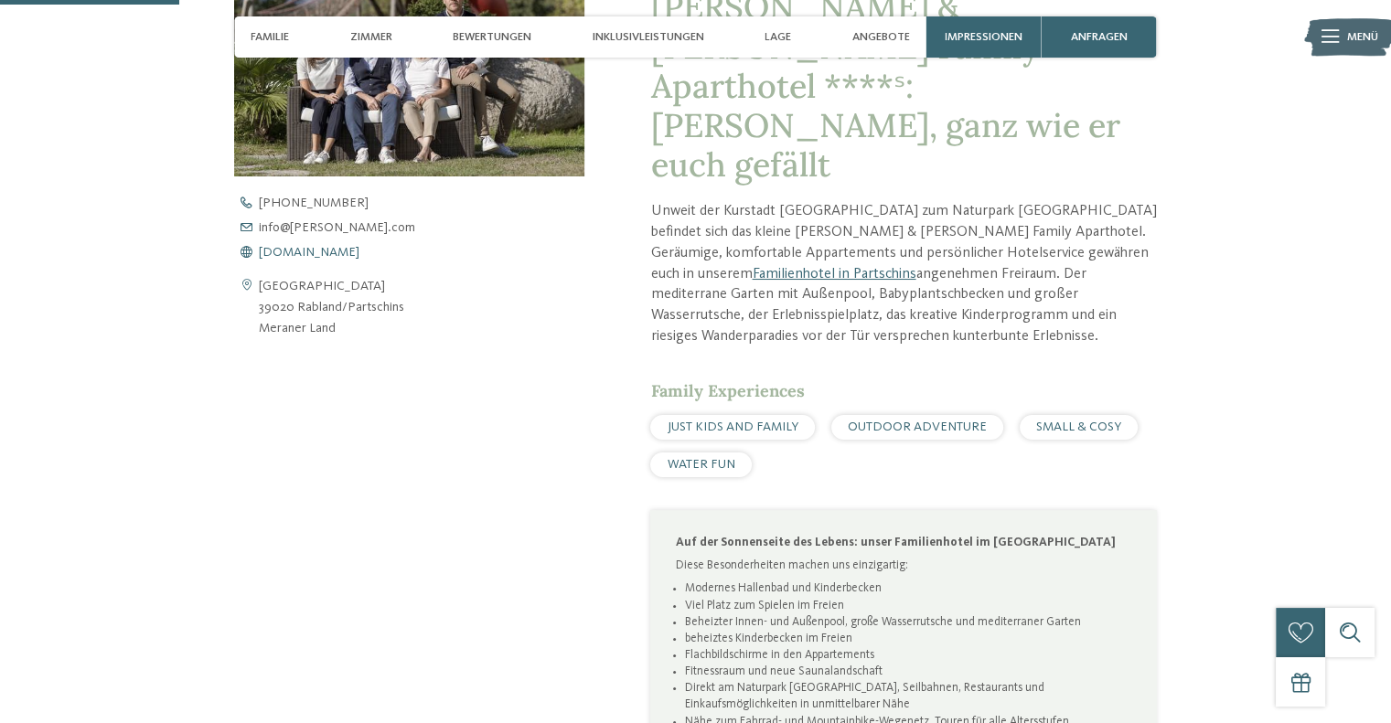
click at [303, 246] on span "[DOMAIN_NAME]" at bounding box center [309, 252] width 101 height 13
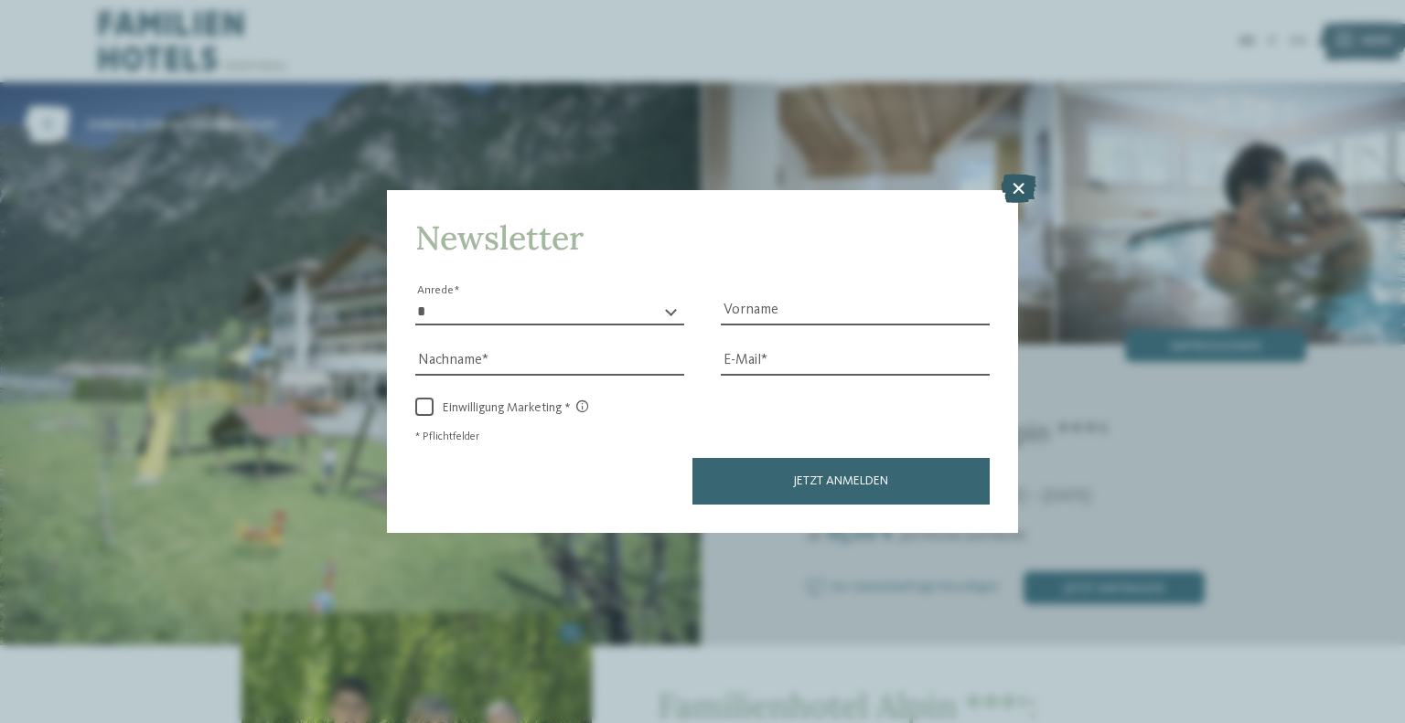
click at [1023, 183] on icon at bounding box center [1019, 188] width 36 height 29
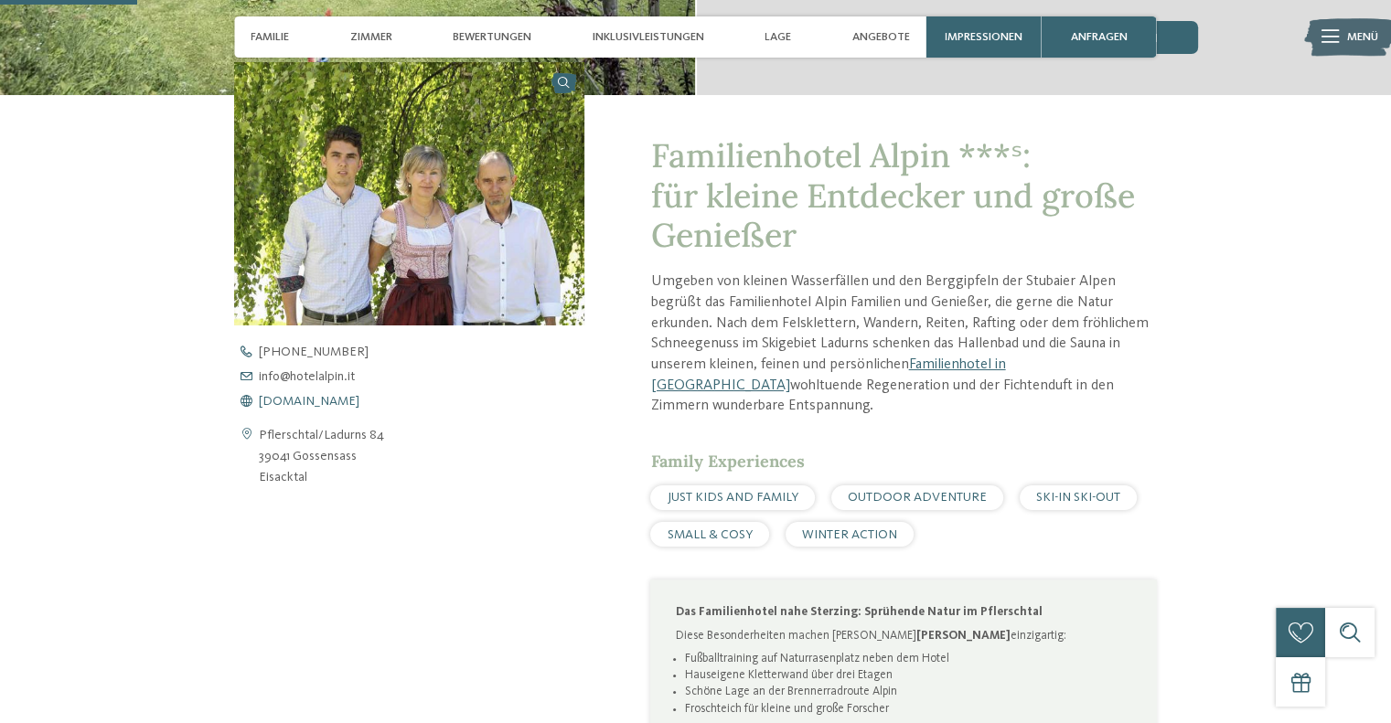
scroll to position [549, 0]
click at [317, 397] on span "www.hotelalpin.it" at bounding box center [309, 400] width 101 height 13
